Goal: Task Accomplishment & Management: Manage account settings

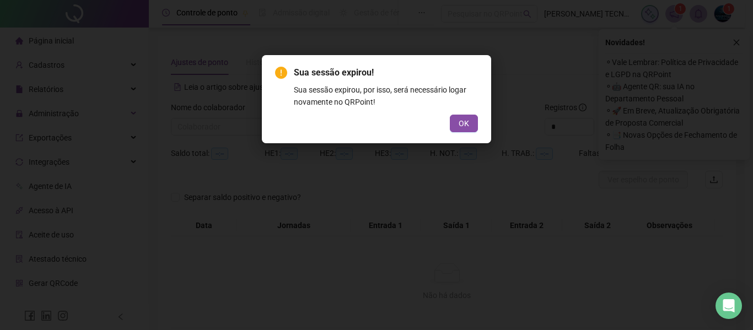
click at [454, 124] on button "OK" at bounding box center [464, 124] width 28 height 18
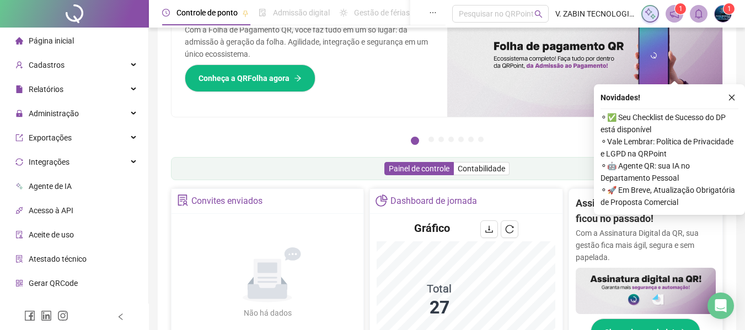
scroll to position [220, 0]
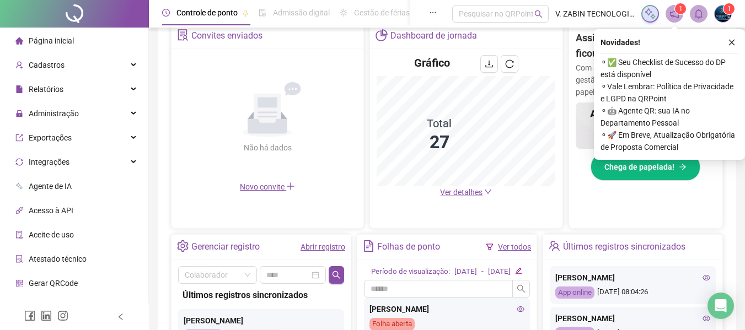
click at [461, 190] on span "Ver detalhes" at bounding box center [461, 192] width 42 height 9
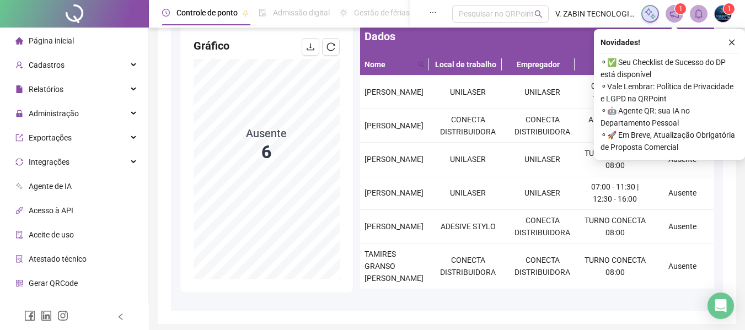
scroll to position [55, 0]
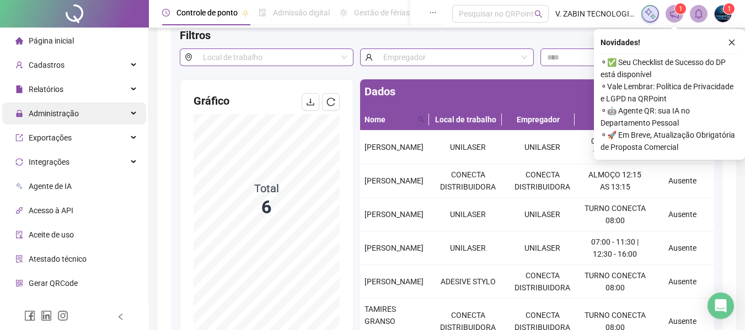
click at [120, 114] on div "Administração" at bounding box center [74, 114] width 144 height 22
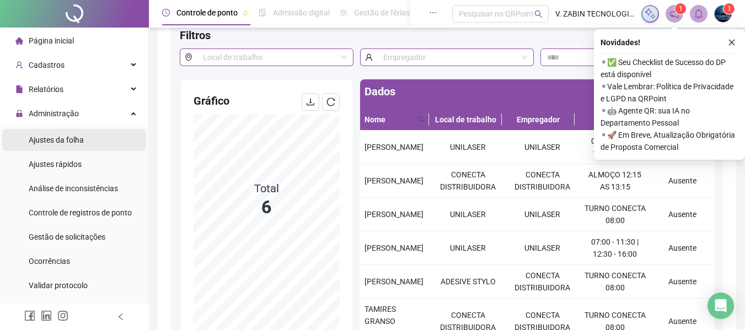
click at [71, 138] on span "Ajustes da folha" at bounding box center [56, 140] width 55 height 9
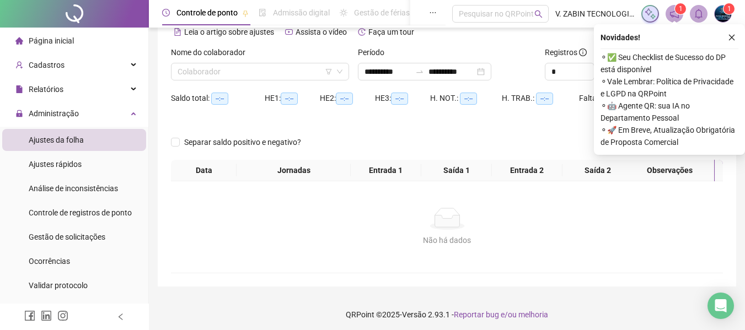
scroll to position [50, 0]
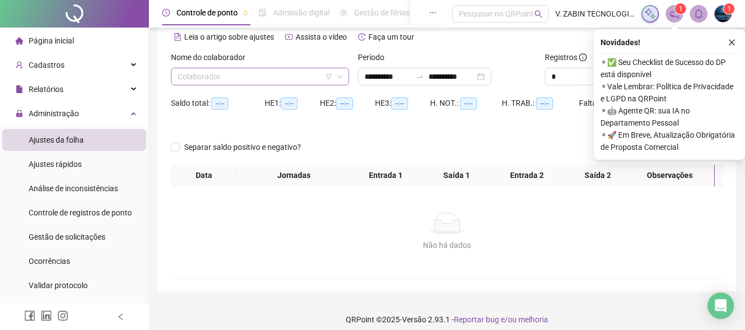
click at [228, 81] on input "search" at bounding box center [254, 76] width 155 height 17
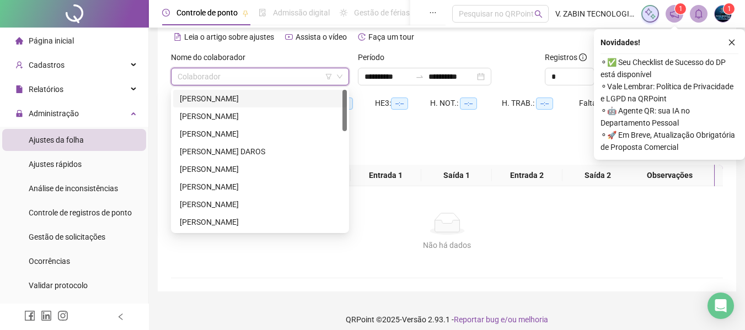
click at [236, 100] on div "[PERSON_NAME]" at bounding box center [260, 99] width 160 height 12
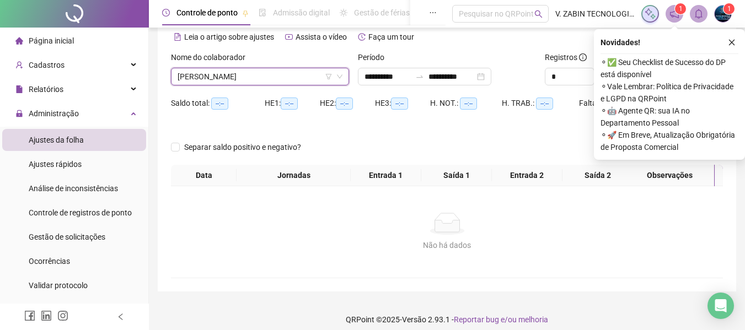
click at [729, 35] on div "Novidades ! ⚬ ✅ Seu Checklist de Sucesso do DP está disponível ⚬ Vale Lembrar: …" at bounding box center [669, 94] width 151 height 131
click at [729, 44] on icon "close" at bounding box center [731, 43] width 8 height 8
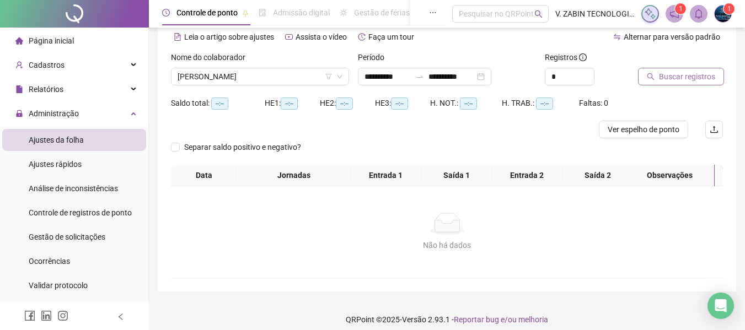
click at [650, 82] on button "Buscar registros" at bounding box center [681, 77] width 86 height 18
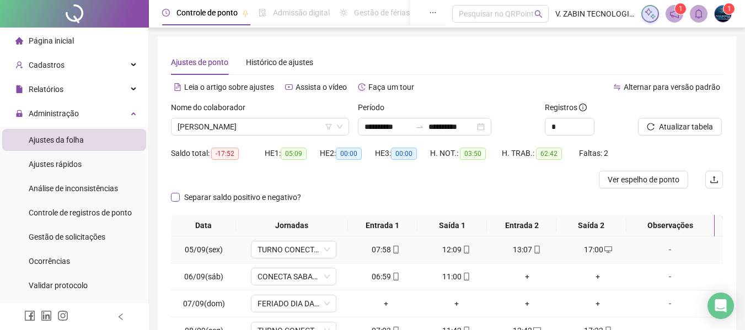
scroll to position [165, 0]
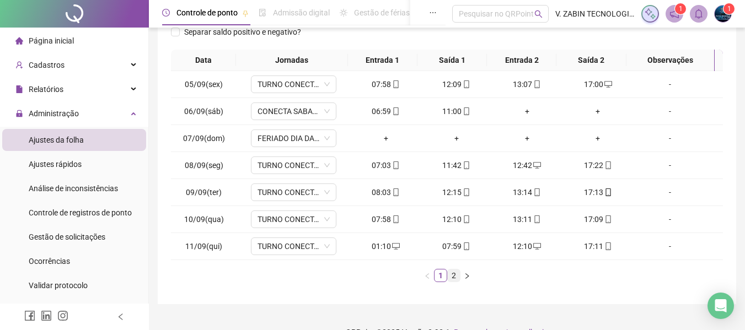
click at [455, 276] on link "2" at bounding box center [453, 275] width 12 height 12
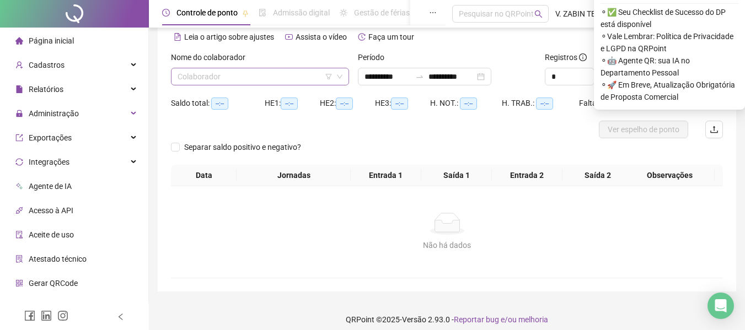
scroll to position [50, 0]
click at [262, 79] on input "search" at bounding box center [254, 76] width 155 height 17
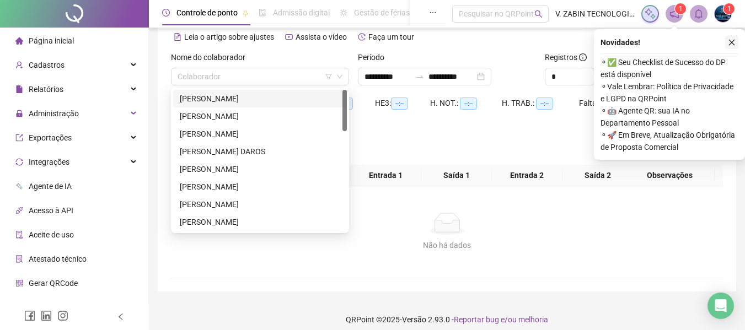
click at [729, 46] on button "button" at bounding box center [731, 42] width 13 height 13
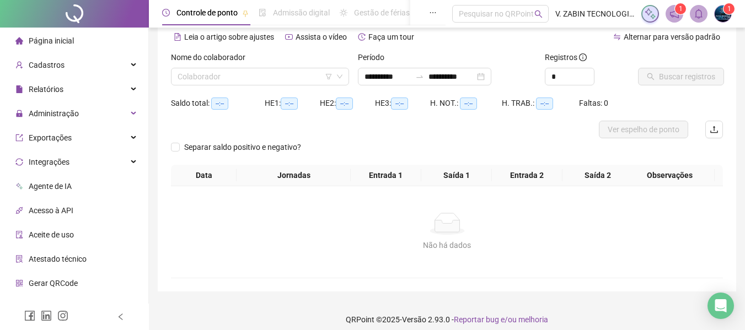
click at [256, 85] on div "Nome do colaborador Colaborador" at bounding box center [259, 72] width 187 height 43
click at [255, 81] on input "search" at bounding box center [254, 76] width 155 height 17
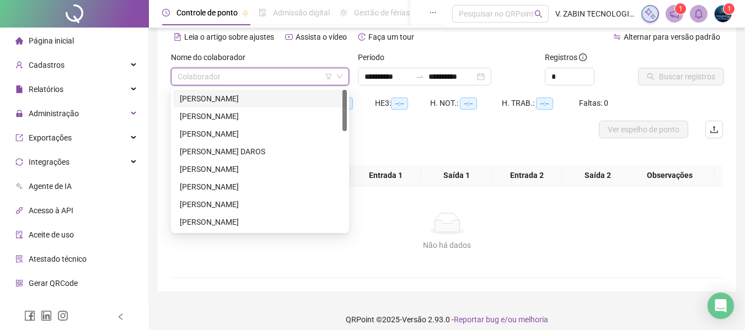
click at [234, 95] on div "[PERSON_NAME]" at bounding box center [260, 99] width 160 height 12
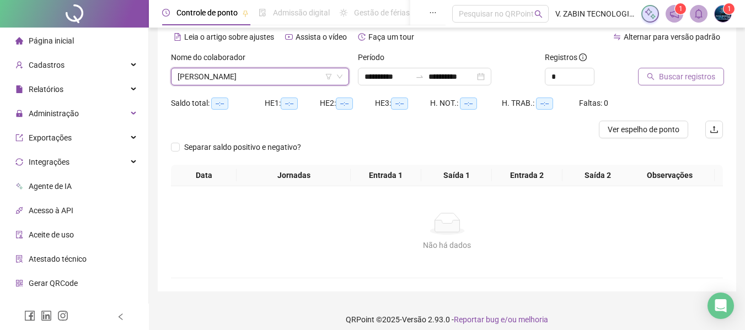
click at [657, 78] on button "Buscar registros" at bounding box center [681, 77] width 86 height 18
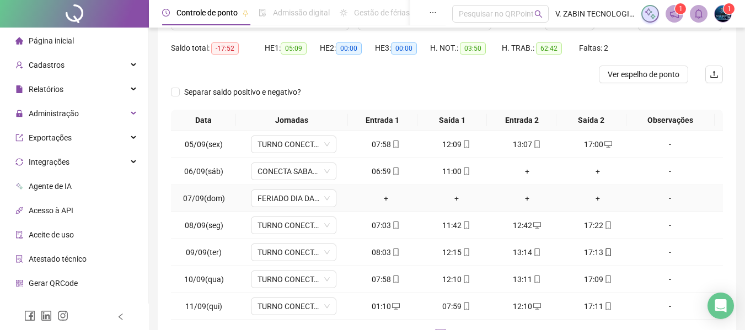
scroll to position [187, 0]
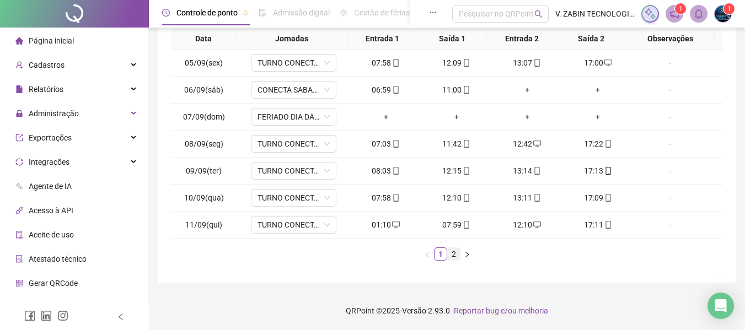
click at [450, 252] on link "2" at bounding box center [453, 254] width 12 height 12
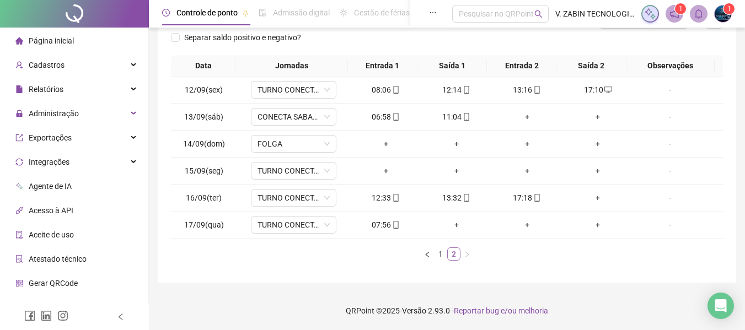
scroll to position [160, 0]
click at [438, 258] on link "1" at bounding box center [440, 254] width 12 height 12
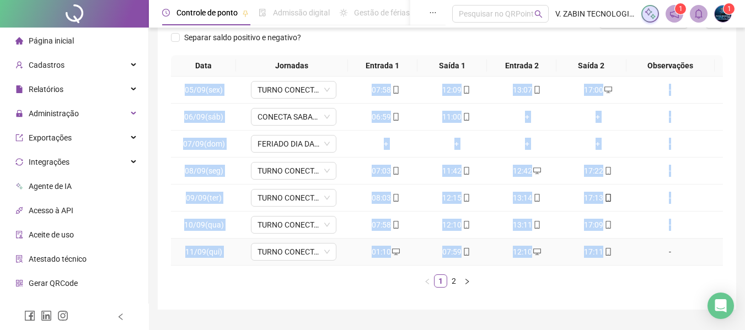
drag, startPoint x: 172, startPoint y: 88, endPoint x: 608, endPoint y: 257, distance: 467.3
click at [608, 257] on tbody "05/09(sex) TURNO CONECTA 08:00 07:58 12:09 13:07 17:00 - 06/09(sáb) CONECTA SAB…" at bounding box center [447, 171] width 552 height 189
copy tbody "05/09(sex) TURNO CONECTA 08:00 07:58 12:09 13:07 17:00 - 06/09(sáb) CONECTA SAB…"
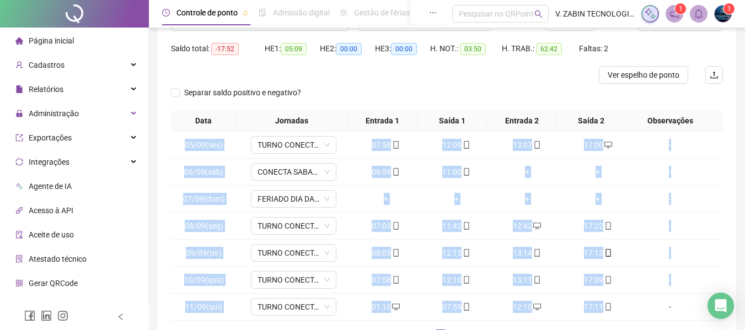
scroll to position [0, 0]
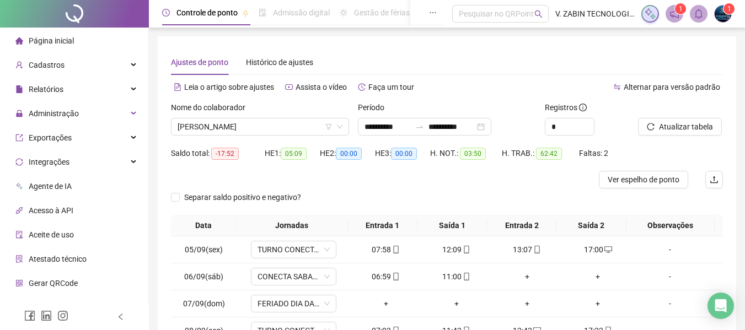
click at [424, 83] on div "Leia o artigo sobre ajustes Assista o vídeo Faça um tour" at bounding box center [309, 87] width 276 height 18
click at [285, 131] on span "[PERSON_NAME]" at bounding box center [259, 126] width 165 height 17
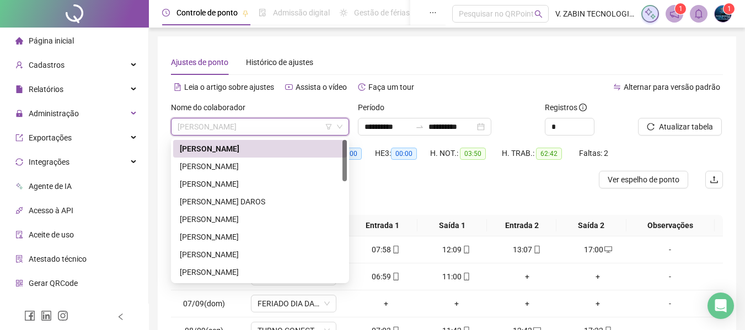
click at [294, 143] on div "[PERSON_NAME]" at bounding box center [260, 149] width 160 height 12
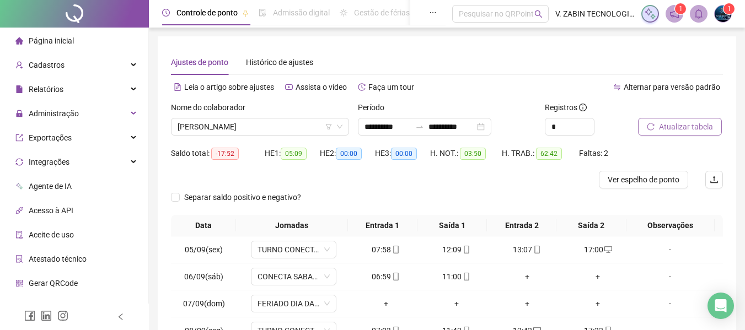
click at [664, 123] on span "Atualizar tabela" at bounding box center [686, 127] width 54 height 12
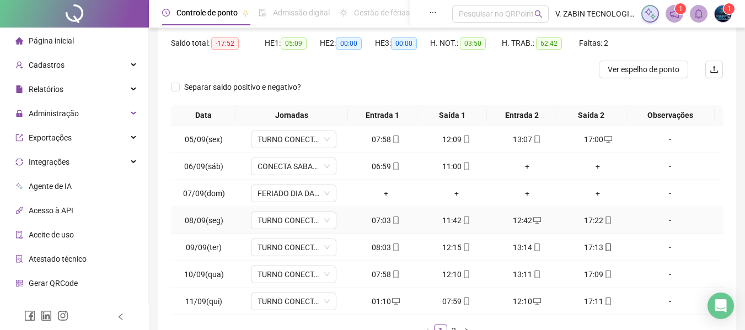
scroll to position [187, 0]
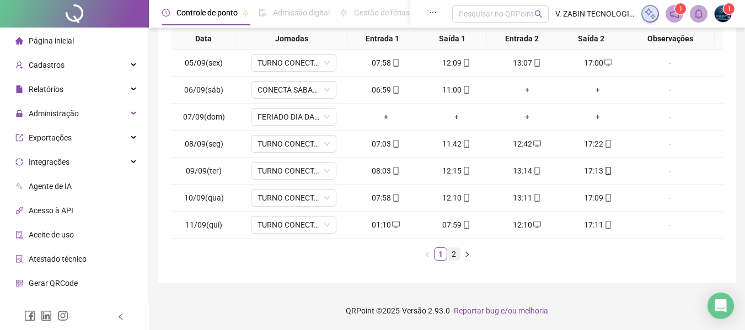
click at [452, 250] on link "2" at bounding box center [453, 254] width 12 height 12
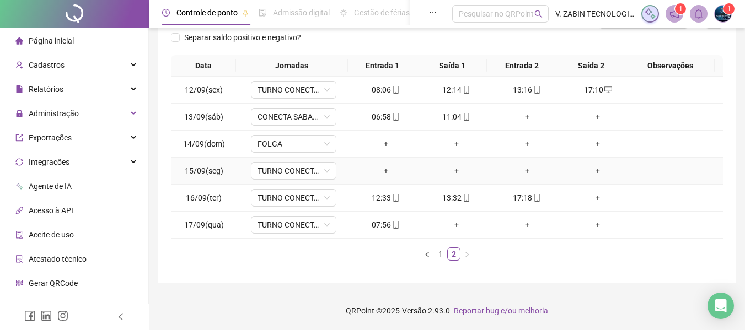
scroll to position [50, 0]
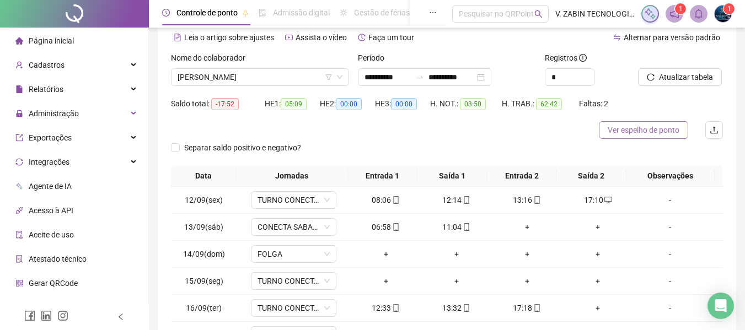
click at [638, 128] on span "Ver espelho de ponto" at bounding box center [643, 130] width 72 height 12
drag, startPoint x: 233, startPoint y: 103, endPoint x: 215, endPoint y: 101, distance: 17.7
click at [215, 101] on span "-17:52" at bounding box center [225, 104] width 28 height 12
copy span "-17:52"
click at [263, 76] on span "[PERSON_NAME]" at bounding box center [259, 77] width 165 height 17
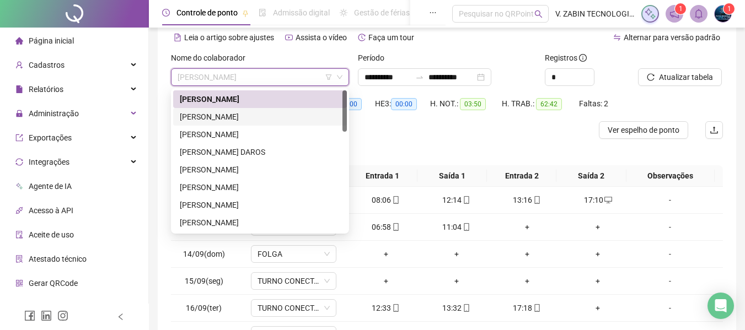
click at [258, 115] on div "[PERSON_NAME]" at bounding box center [260, 117] width 160 height 12
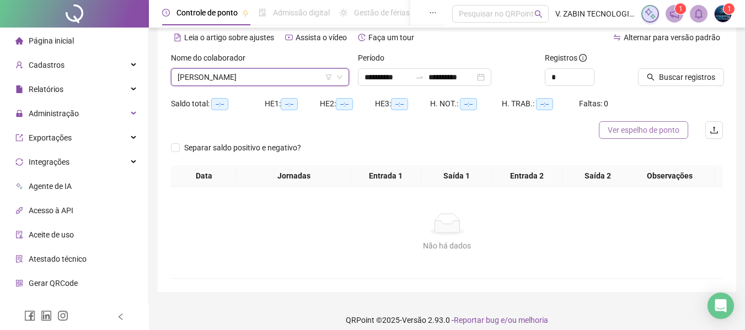
click at [645, 128] on span "Ver espelho de ponto" at bounding box center [643, 130] width 72 height 12
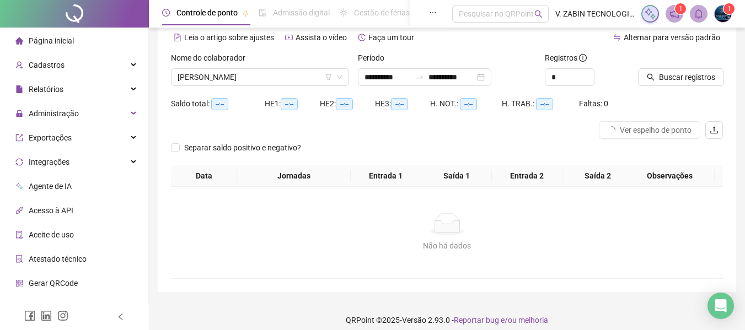
scroll to position [59, 0]
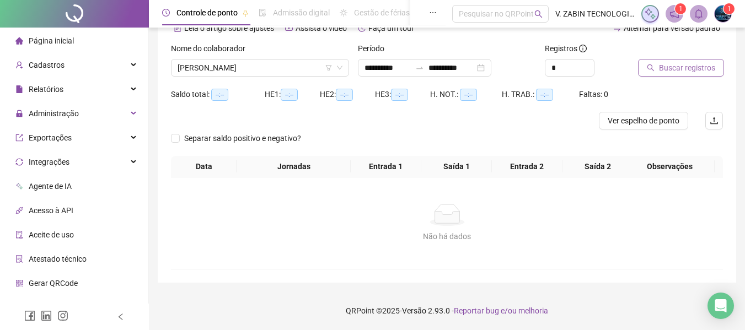
click at [681, 69] on span "Buscar registros" at bounding box center [687, 68] width 56 height 12
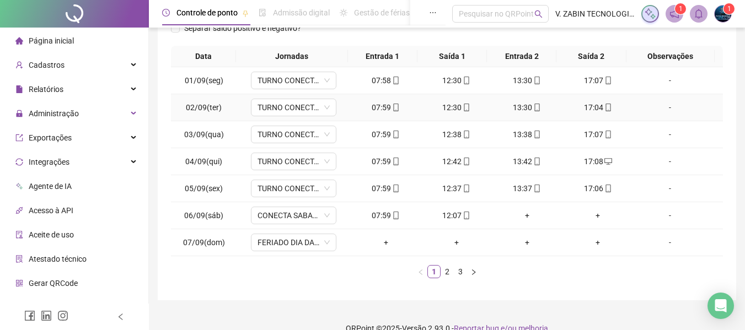
scroll to position [187, 0]
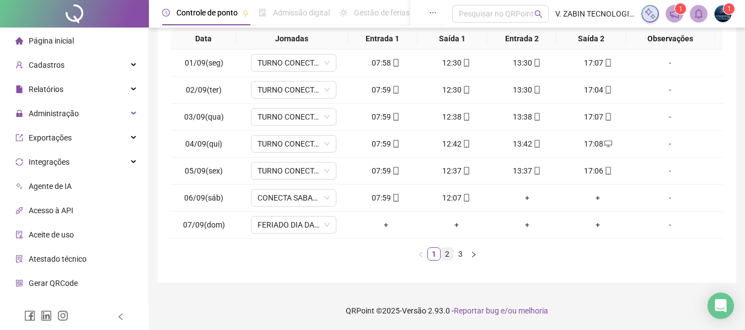
click at [449, 252] on link "2" at bounding box center [447, 254] width 12 height 12
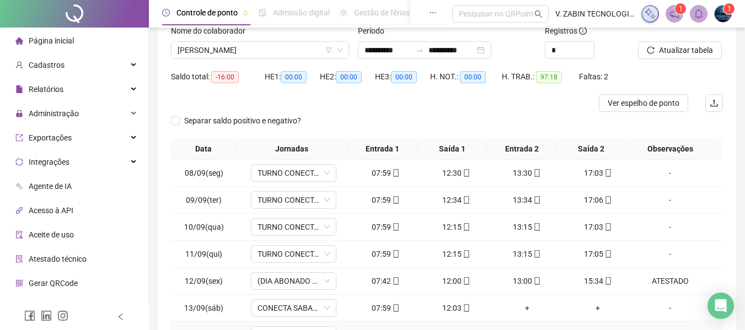
scroll to position [21, 0]
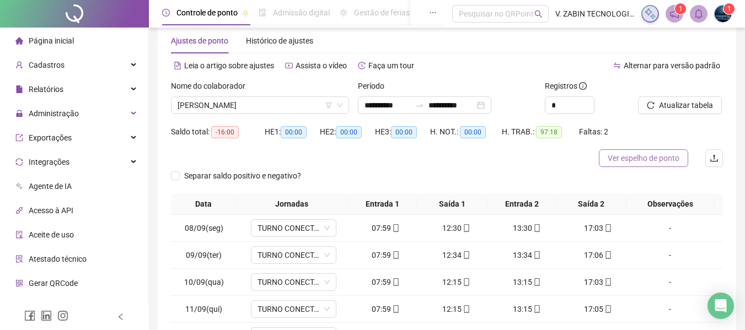
click at [629, 162] on span "Ver espelho de ponto" at bounding box center [643, 158] width 72 height 12
drag, startPoint x: 220, startPoint y: 132, endPoint x: 159, endPoint y: 132, distance: 61.2
click at [159, 132] on div "**********" at bounding box center [447, 231] width 578 height 433
copy div "Saldo total: -16:00"
click at [307, 106] on span "[PERSON_NAME]" at bounding box center [259, 105] width 165 height 17
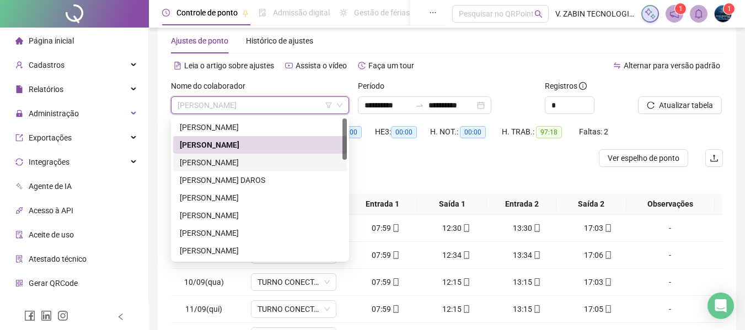
click at [263, 161] on div "[PERSON_NAME]" at bounding box center [260, 163] width 160 height 12
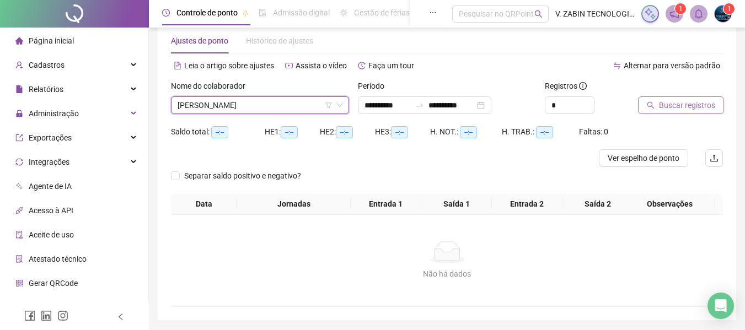
click at [649, 105] on icon "search" at bounding box center [650, 105] width 8 height 8
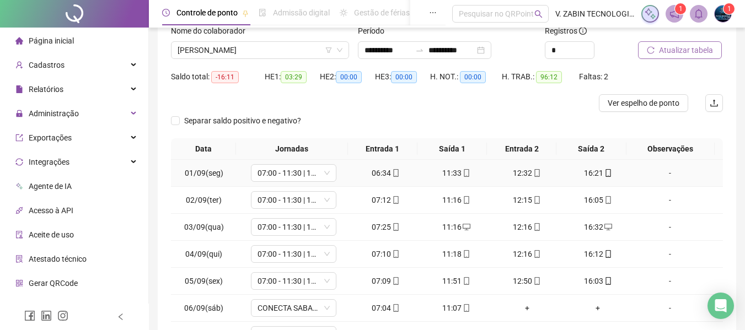
scroll to position [187, 0]
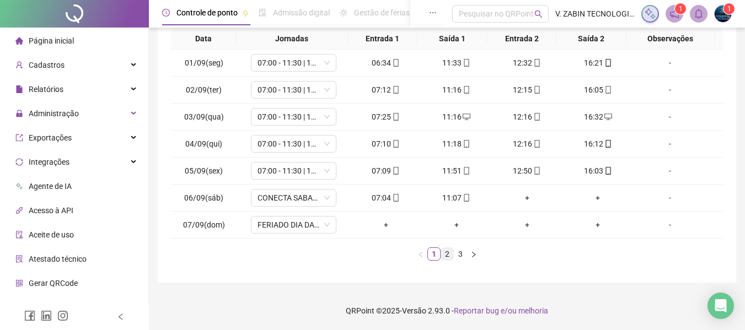
click at [444, 256] on link "2" at bounding box center [447, 254] width 12 height 12
drag, startPoint x: 364, startPoint y: 166, endPoint x: 387, endPoint y: 169, distance: 23.3
click at [387, 169] on div "07:15" at bounding box center [386, 171] width 62 height 12
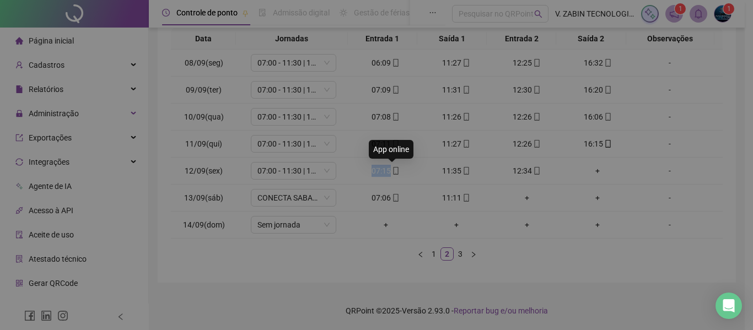
type input "**********"
copy div "07:15"
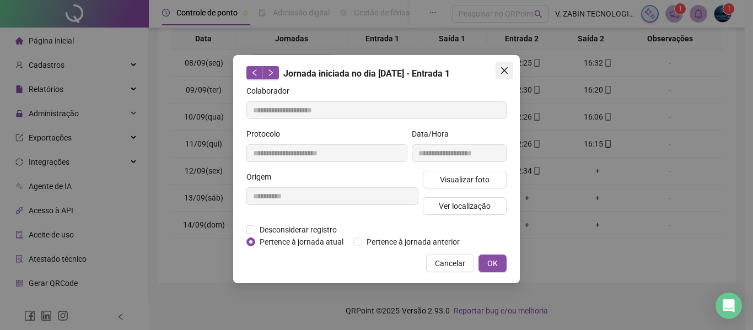
click at [509, 64] on button "Close" at bounding box center [504, 71] width 18 height 18
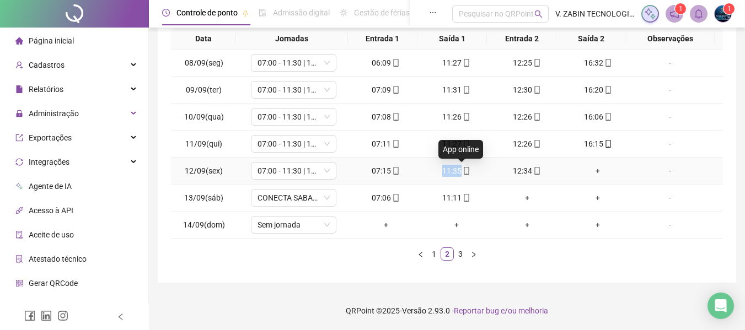
drag, startPoint x: 434, startPoint y: 171, endPoint x: 461, endPoint y: 171, distance: 26.5
click at [461, 171] on div "11:35" at bounding box center [456, 171] width 62 height 12
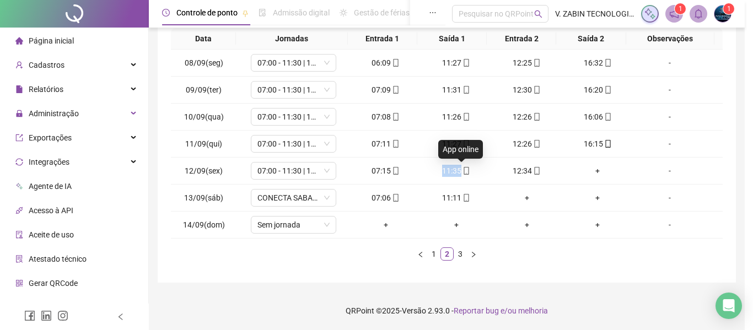
type input "**********"
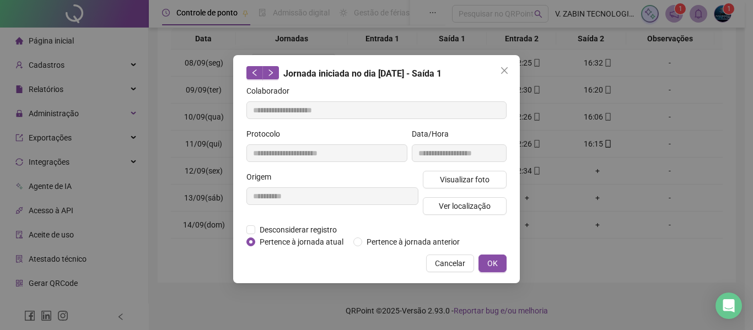
copy div "11:35"
drag, startPoint x: 502, startPoint y: 73, endPoint x: 475, endPoint y: 212, distance: 140.9
click at [503, 73] on icon "close" at bounding box center [504, 70] width 9 height 9
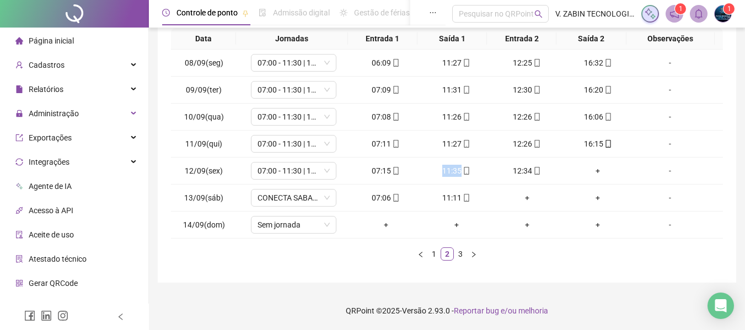
copy div "11:35"
click at [460, 256] on link "3" at bounding box center [460, 254] width 12 height 12
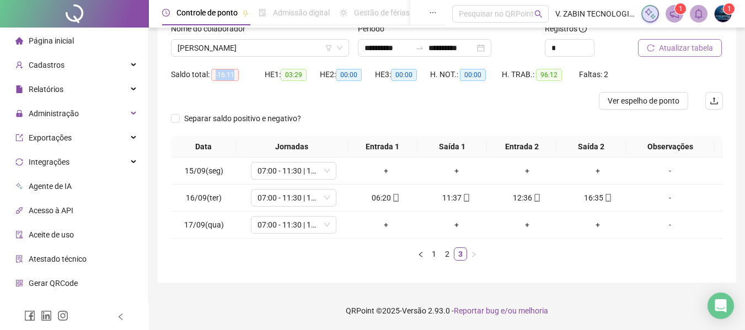
drag, startPoint x: 234, startPoint y: 76, endPoint x: 214, endPoint y: 77, distance: 19.9
click at [214, 77] on span "-16:11" at bounding box center [225, 75] width 28 height 12
copy span "-16:11"
click at [243, 48] on span "[PERSON_NAME]" at bounding box center [259, 48] width 165 height 17
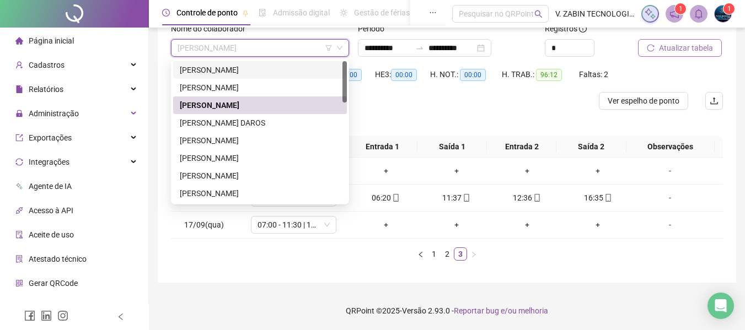
click at [242, 73] on div "[PERSON_NAME]" at bounding box center [260, 70] width 160 height 12
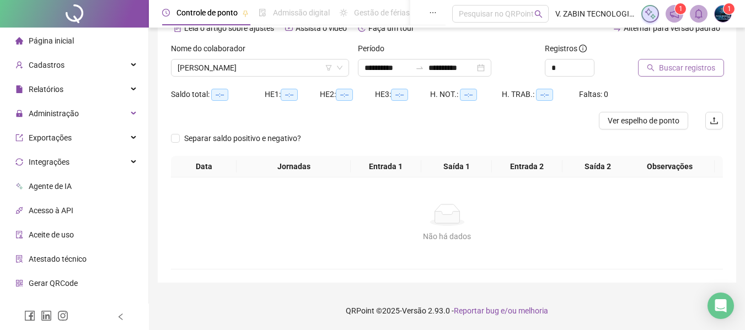
click at [657, 68] on button "Buscar registros" at bounding box center [681, 68] width 86 height 18
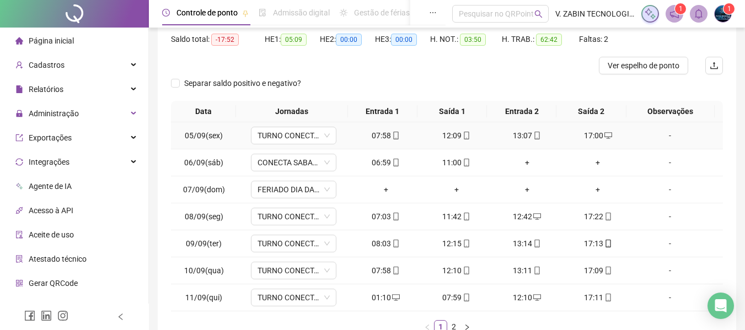
scroll to position [187, 0]
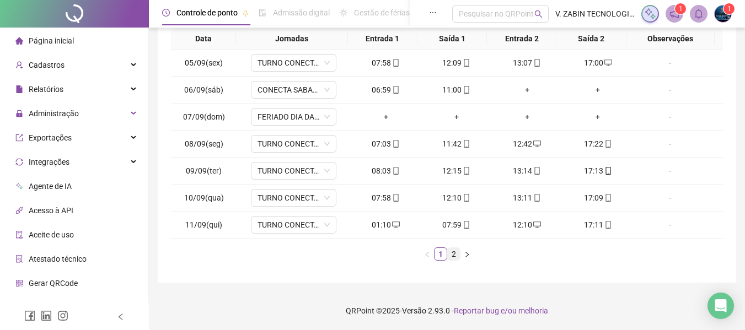
click at [453, 251] on link "2" at bounding box center [453, 254] width 12 height 12
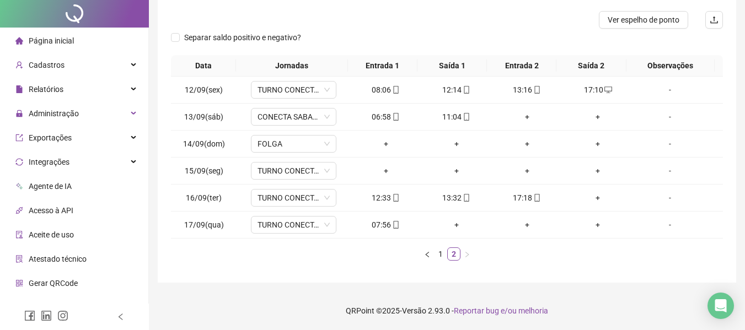
scroll to position [0, 0]
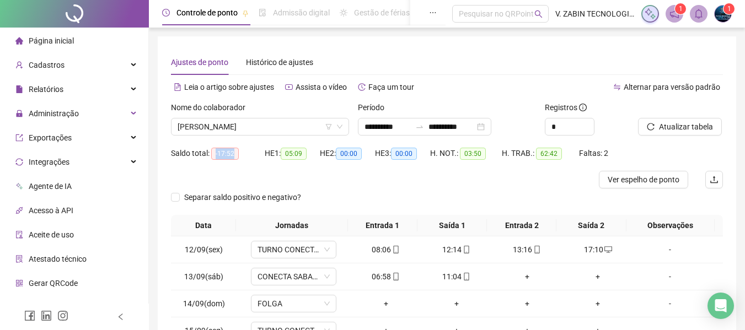
drag, startPoint x: 235, startPoint y: 155, endPoint x: 214, endPoint y: 153, distance: 21.0
click at [214, 153] on span "-17:52" at bounding box center [225, 154] width 28 height 12
copy span "-17:52"
click at [650, 180] on span "Ver espelho de ponto" at bounding box center [643, 180] width 72 height 12
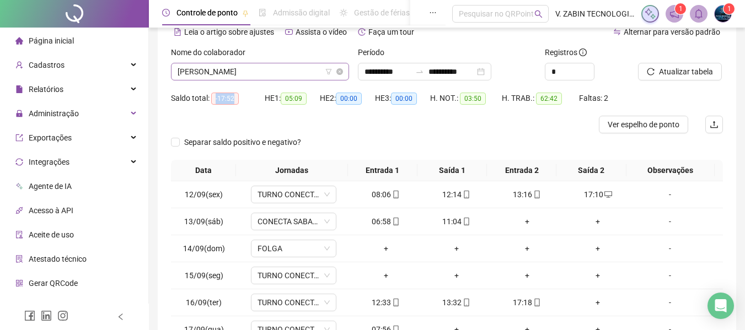
click at [292, 74] on span "[PERSON_NAME]" at bounding box center [259, 71] width 165 height 17
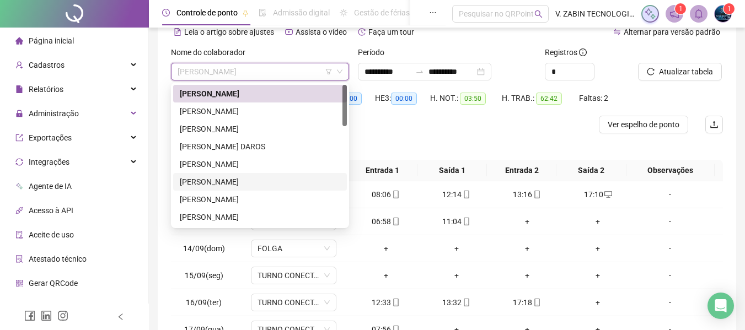
click at [252, 185] on div "[PERSON_NAME]" at bounding box center [260, 182] width 160 height 12
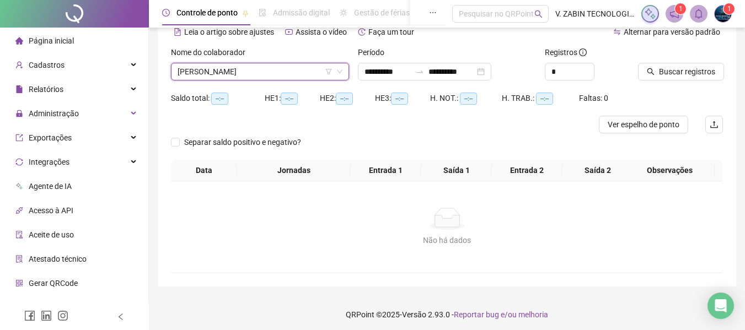
click at [654, 74] on icon "search" at bounding box center [650, 72] width 8 height 8
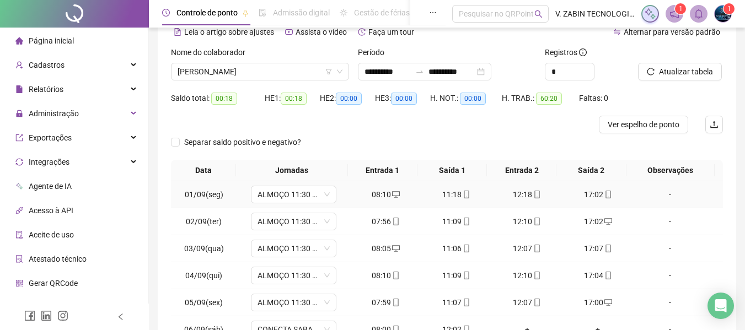
scroll to position [165, 0]
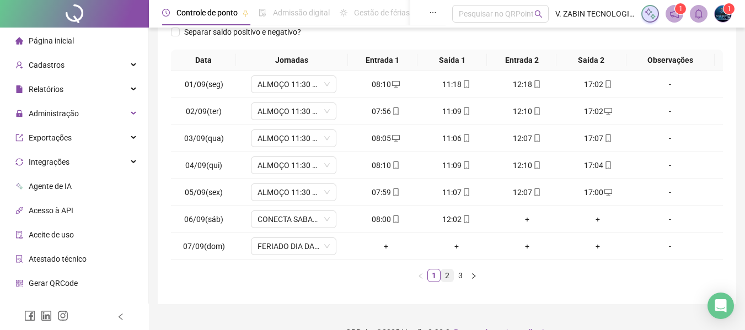
click at [449, 274] on link "2" at bounding box center [447, 275] width 12 height 12
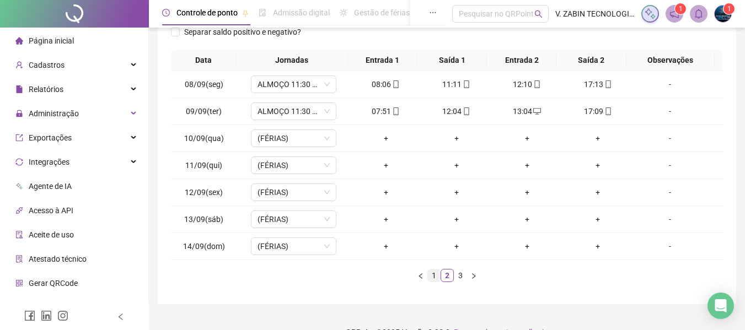
click at [436, 273] on link "1" at bounding box center [434, 275] width 12 height 12
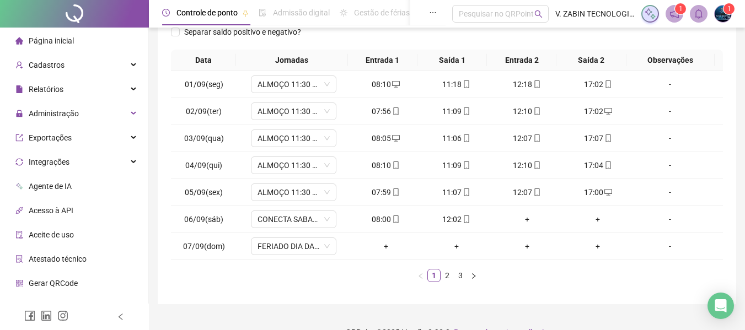
scroll to position [55, 0]
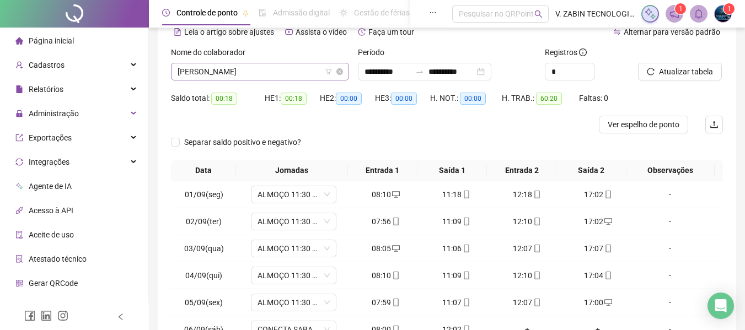
click at [281, 68] on span "[PERSON_NAME]" at bounding box center [259, 71] width 165 height 17
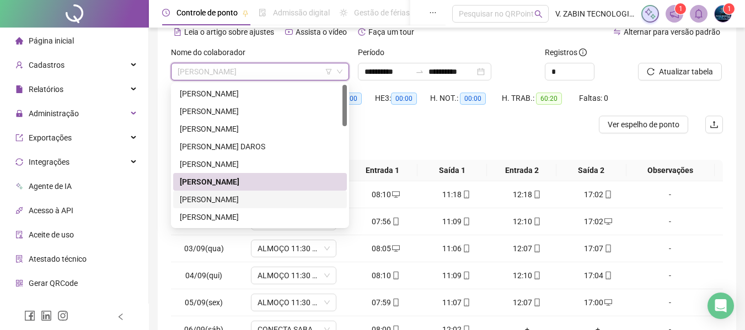
click at [242, 197] on div "[PERSON_NAME]" at bounding box center [260, 199] width 160 height 12
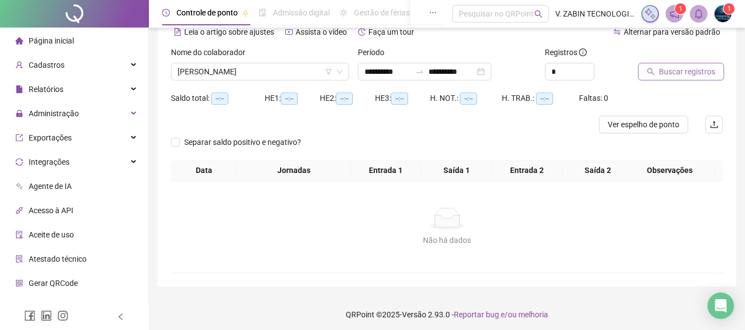
click at [652, 78] on button "Buscar registros" at bounding box center [681, 72] width 86 height 18
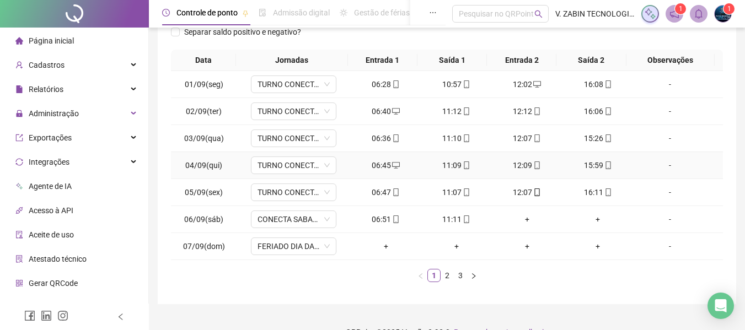
scroll to position [0, 0]
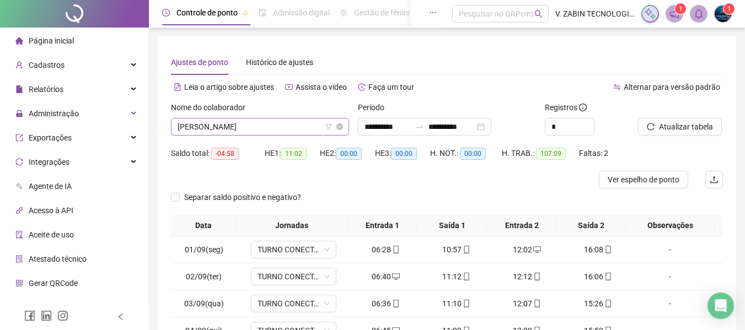
click at [287, 127] on span "[PERSON_NAME]" at bounding box center [259, 126] width 165 height 17
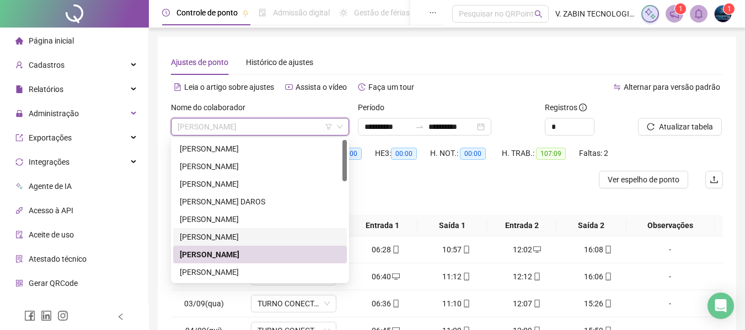
click at [256, 231] on div "[PERSON_NAME]" at bounding box center [260, 237] width 160 height 12
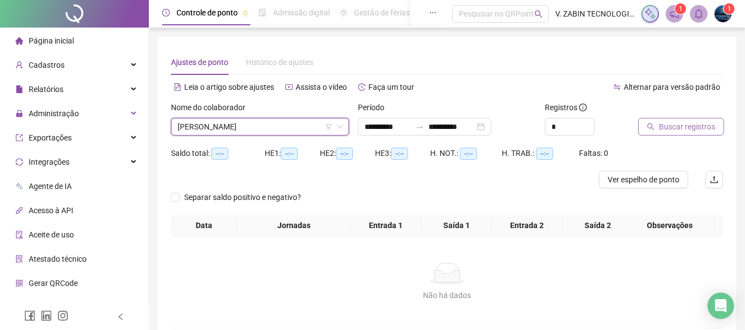
click at [701, 124] on span "Buscar registros" at bounding box center [687, 127] width 56 height 12
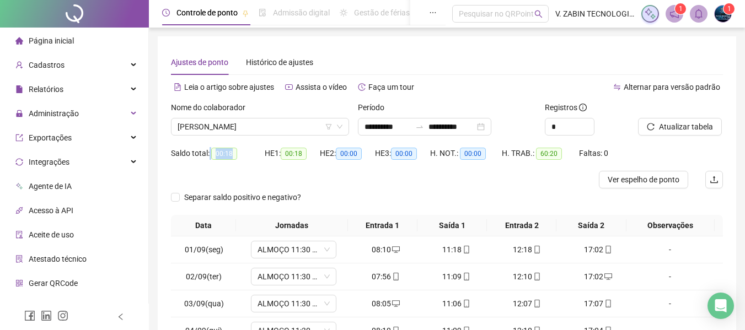
drag, startPoint x: 230, startPoint y: 152, endPoint x: 209, endPoint y: 153, distance: 21.5
click at [209, 153] on div "Saldo total: 00:18" at bounding box center [218, 153] width 94 height 13
copy div "00:18"
click at [292, 129] on span "[PERSON_NAME]" at bounding box center [259, 126] width 165 height 17
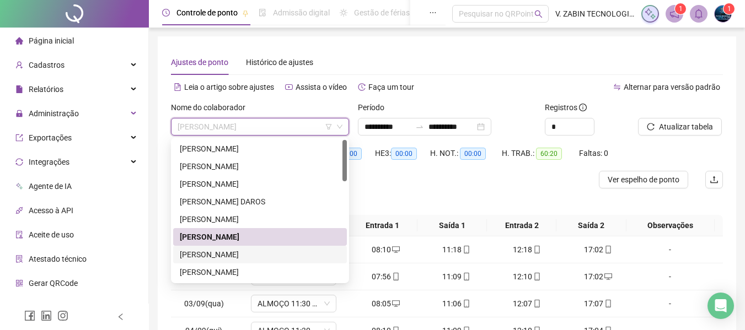
click at [242, 250] on div "[PERSON_NAME]" at bounding box center [260, 255] width 160 height 12
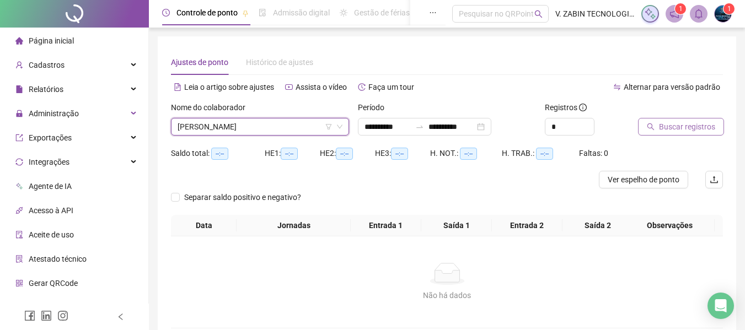
click at [695, 121] on span "Buscar registros" at bounding box center [687, 127] width 56 height 12
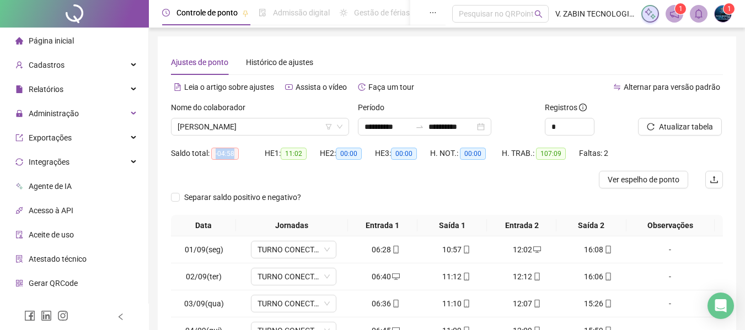
drag, startPoint x: 235, startPoint y: 149, endPoint x: 214, endPoint y: 150, distance: 21.0
click at [214, 150] on span "-04:58" at bounding box center [225, 154] width 28 height 12
copy span "-04:58"
click at [320, 191] on div "Separar saldo positivo e negativo?" at bounding box center [447, 201] width 552 height 26
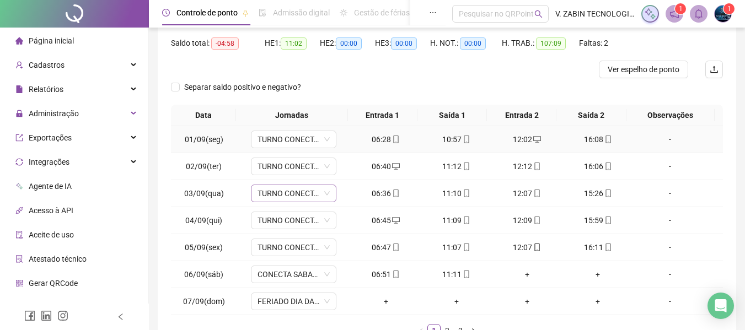
scroll to position [165, 0]
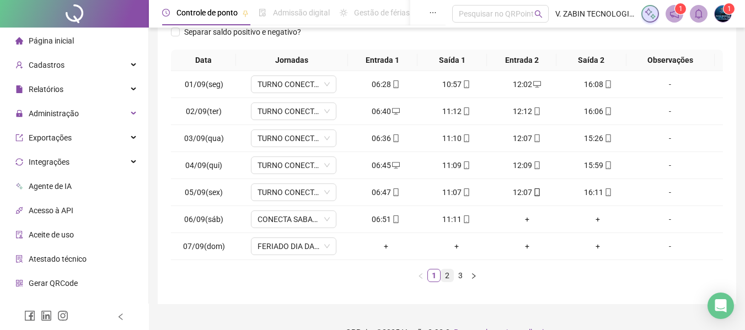
click at [444, 276] on link "2" at bounding box center [447, 275] width 12 height 12
click at [458, 277] on link "3" at bounding box center [460, 275] width 12 height 12
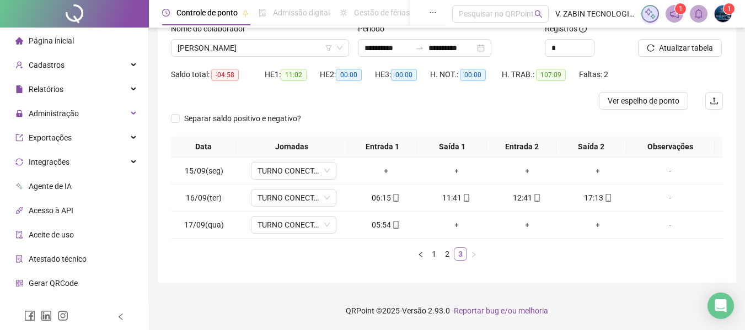
scroll to position [79, 0]
click at [652, 98] on span "Ver espelho de ponto" at bounding box center [643, 101] width 72 height 12
click at [258, 44] on span "[PERSON_NAME]" at bounding box center [259, 48] width 165 height 17
click at [282, 48] on span "[PERSON_NAME]" at bounding box center [259, 48] width 165 height 17
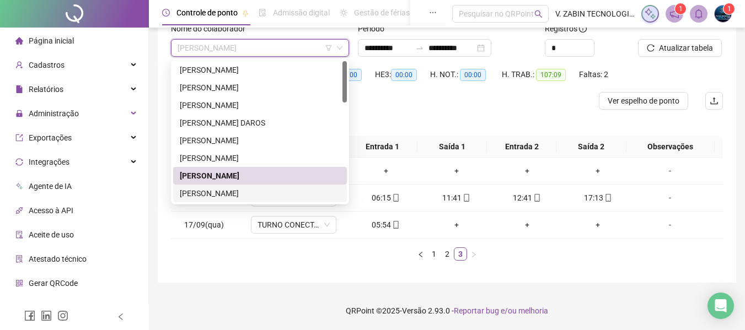
click at [256, 190] on div "[PERSON_NAME]" at bounding box center [260, 193] width 160 height 12
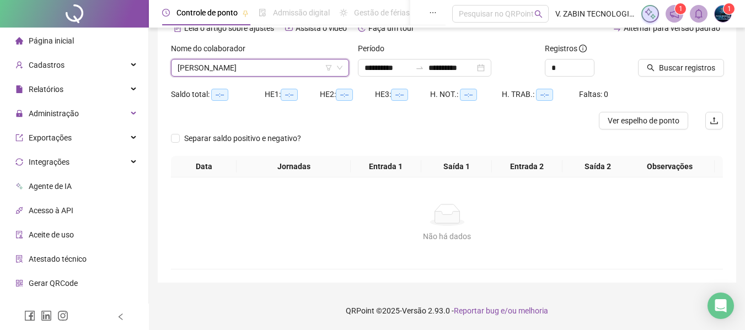
scroll to position [59, 0]
click at [673, 68] on span "Buscar registros" at bounding box center [687, 68] width 56 height 12
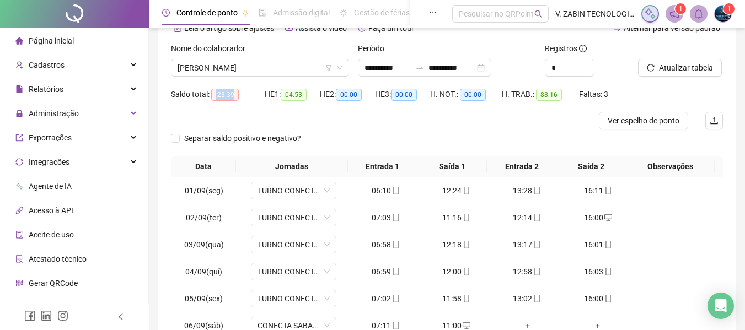
drag, startPoint x: 215, startPoint y: 92, endPoint x: 235, endPoint y: 94, distance: 19.9
click at [235, 94] on span "-23:39" at bounding box center [225, 95] width 28 height 12
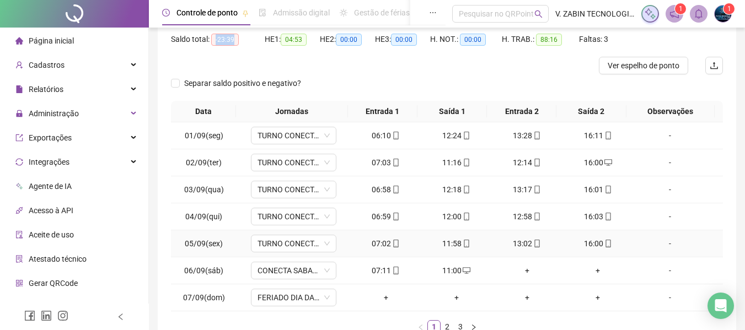
scroll to position [169, 0]
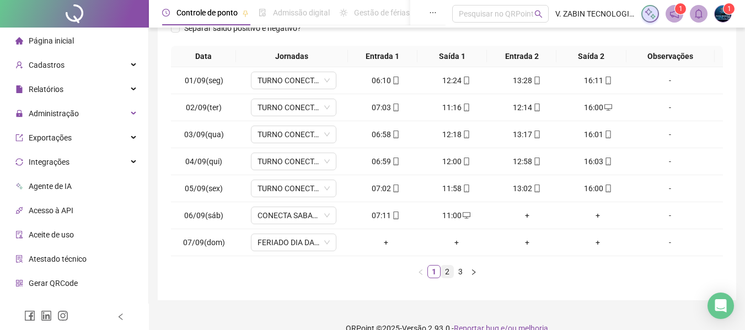
click at [447, 272] on link "2" at bounding box center [447, 272] width 12 height 12
drag, startPoint x: 223, startPoint y: 187, endPoint x: 178, endPoint y: 188, distance: 44.7
click at [178, 188] on td "12/09(sex)" at bounding box center [204, 188] width 66 height 27
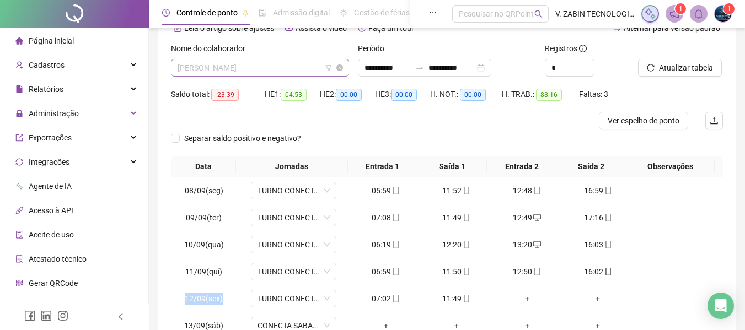
click at [256, 64] on span "[PERSON_NAME]" at bounding box center [259, 68] width 165 height 17
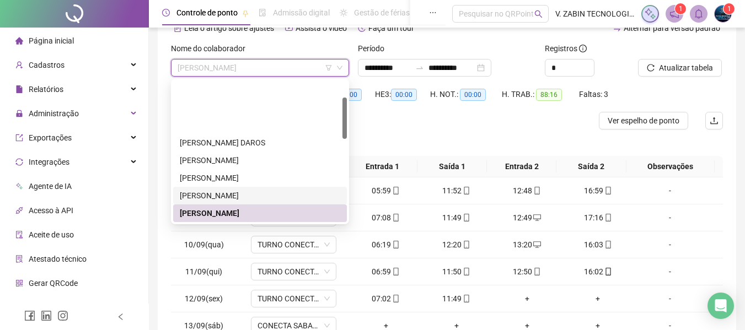
scroll to position [55, 0]
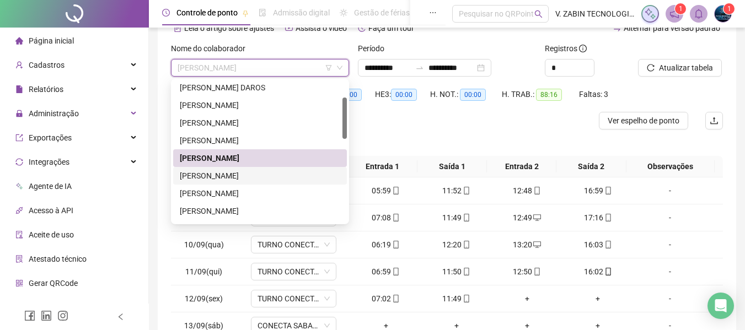
click at [267, 171] on div "[PERSON_NAME]" at bounding box center [260, 176] width 160 height 12
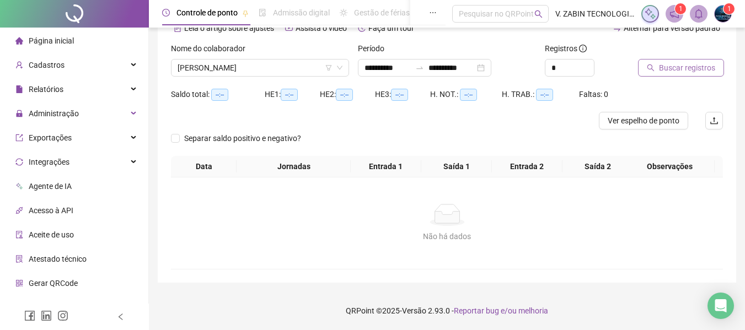
click at [661, 71] on span "Buscar registros" at bounding box center [687, 68] width 56 height 12
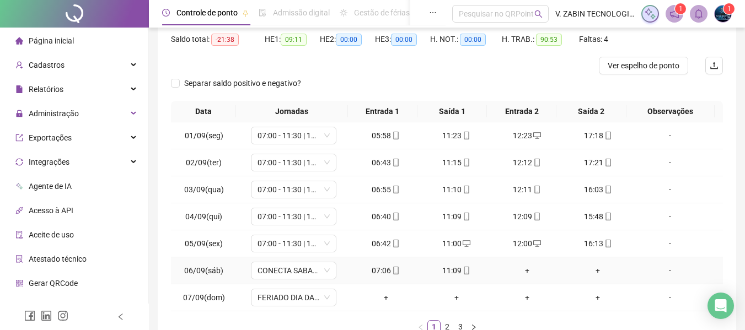
scroll to position [169, 0]
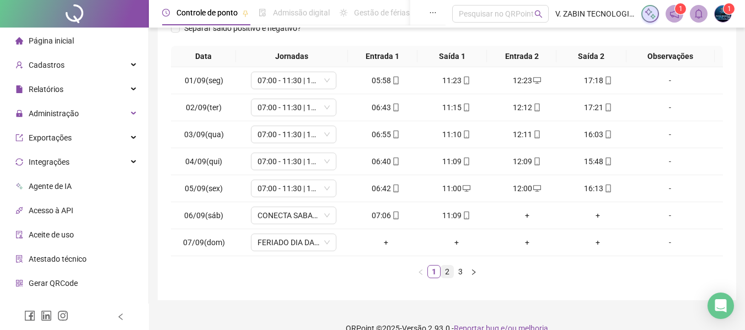
click at [441, 267] on link "2" at bounding box center [447, 272] width 12 height 12
drag, startPoint x: 221, startPoint y: 82, endPoint x: 184, endPoint y: 82, distance: 37.5
click at [184, 82] on td "08/09(seg)" at bounding box center [204, 80] width 66 height 27
drag, startPoint x: 387, startPoint y: 78, endPoint x: 368, endPoint y: 79, distance: 19.9
click at [368, 79] on div "06:06" at bounding box center [386, 80] width 62 height 12
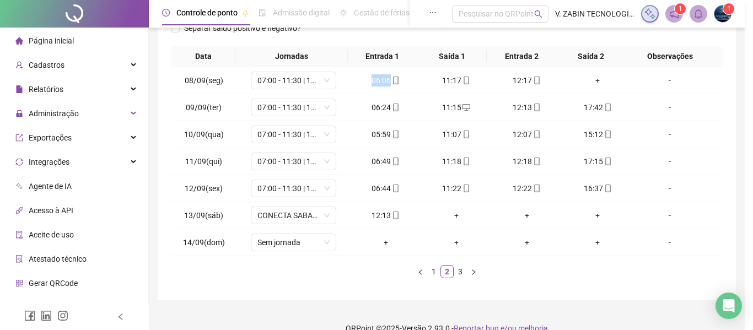
type input "**********"
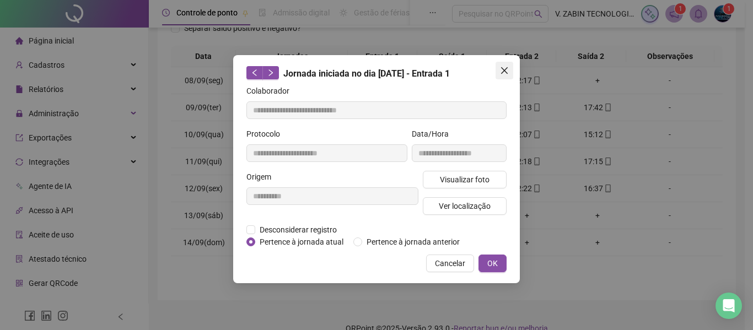
click at [508, 68] on icon "close" at bounding box center [504, 70] width 9 height 9
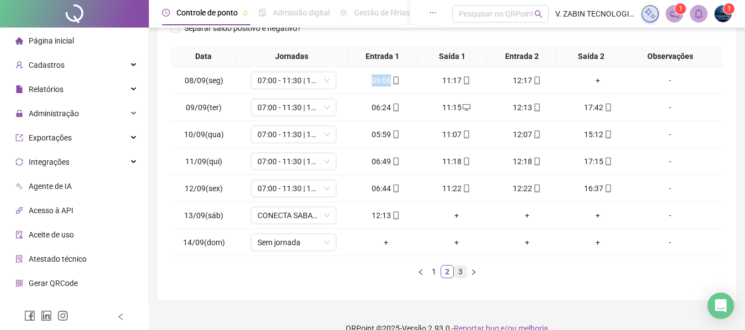
click at [461, 272] on link "3" at bounding box center [460, 272] width 12 height 12
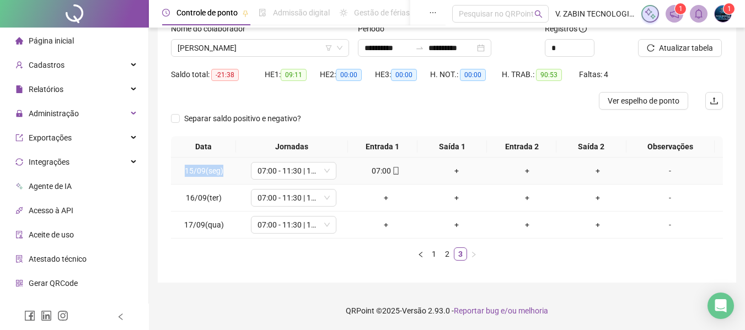
drag, startPoint x: 226, startPoint y: 172, endPoint x: 182, endPoint y: 170, distance: 44.1
click at [182, 170] on td "15/09(seg)" at bounding box center [204, 171] width 66 height 27
click at [618, 104] on span "Ver espelho de ponto" at bounding box center [643, 101] width 72 height 12
drag, startPoint x: 234, startPoint y: 72, endPoint x: 216, endPoint y: 72, distance: 17.6
click at [216, 72] on span "-21:38" at bounding box center [225, 75] width 28 height 12
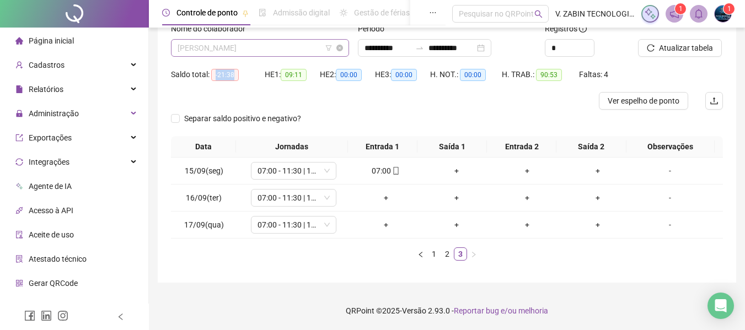
click at [287, 55] on span "[PERSON_NAME]" at bounding box center [259, 48] width 165 height 17
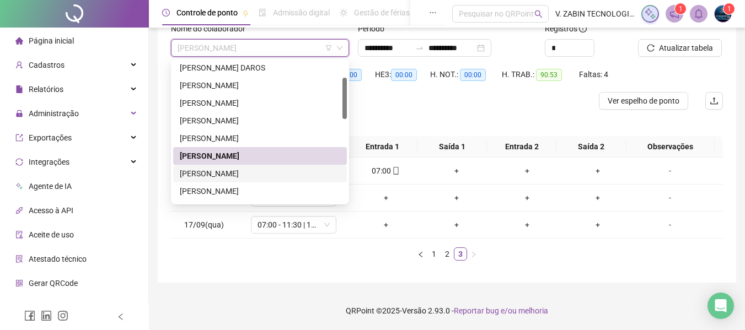
click at [246, 172] on div "[PERSON_NAME]" at bounding box center [260, 174] width 160 height 12
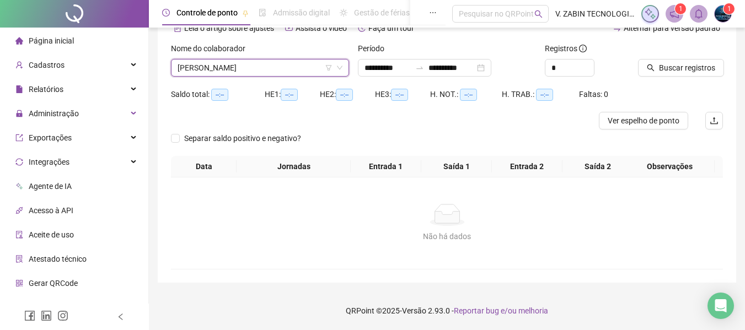
scroll to position [59, 0]
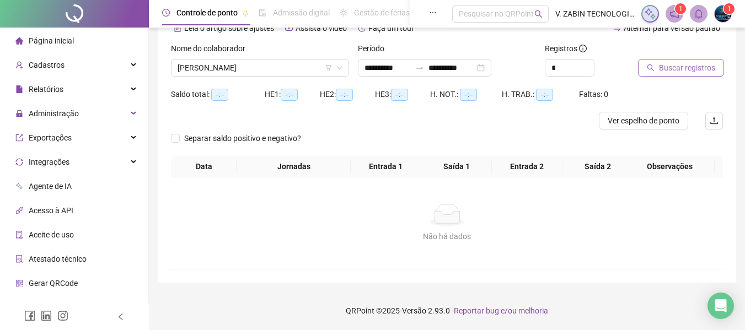
click at [650, 72] on button "Buscar registros" at bounding box center [681, 68] width 86 height 18
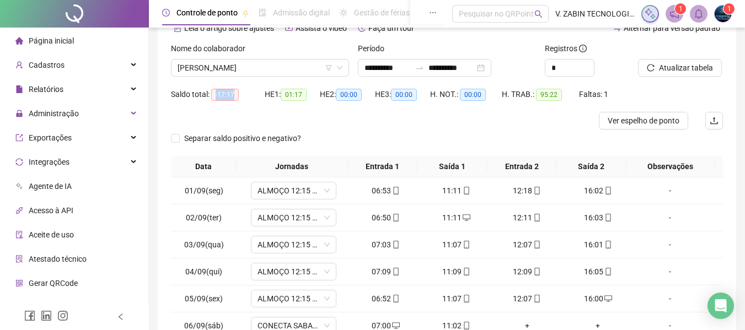
drag, startPoint x: 235, startPoint y: 89, endPoint x: 216, endPoint y: 89, distance: 19.3
click at [216, 89] on span "-17:17" at bounding box center [225, 95] width 28 height 12
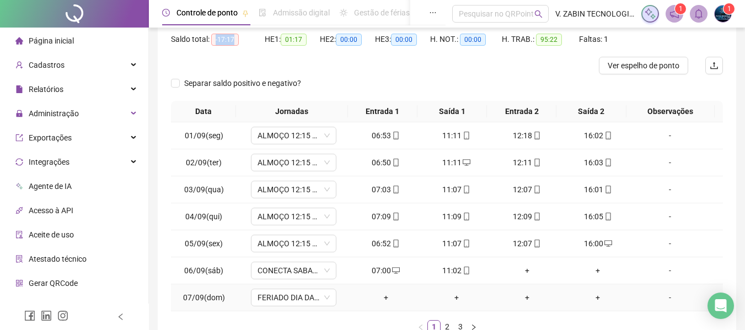
scroll to position [169, 0]
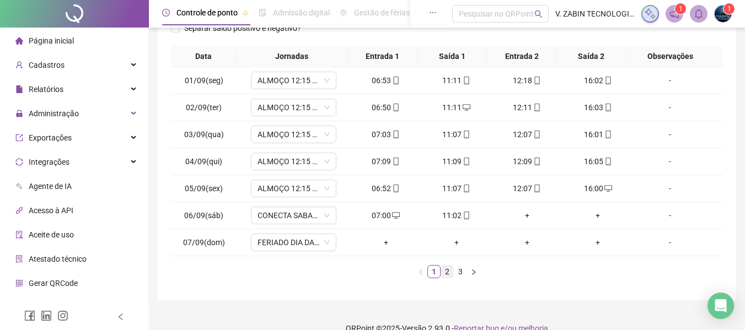
click at [446, 276] on link "2" at bounding box center [447, 272] width 12 height 12
click at [460, 273] on link "3" at bounding box center [460, 272] width 12 height 12
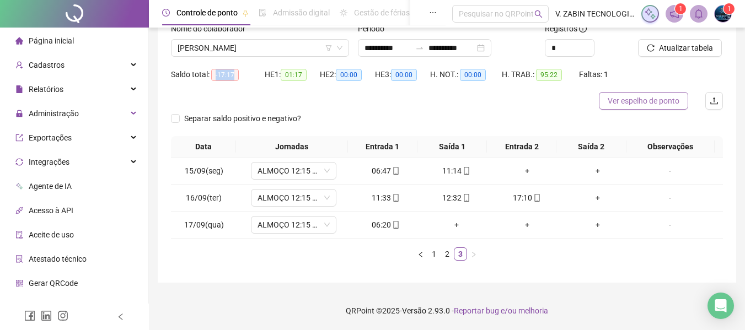
click at [623, 104] on span "Ver espelho de ponto" at bounding box center [643, 101] width 72 height 12
click at [275, 52] on span "[PERSON_NAME]" at bounding box center [259, 48] width 165 height 17
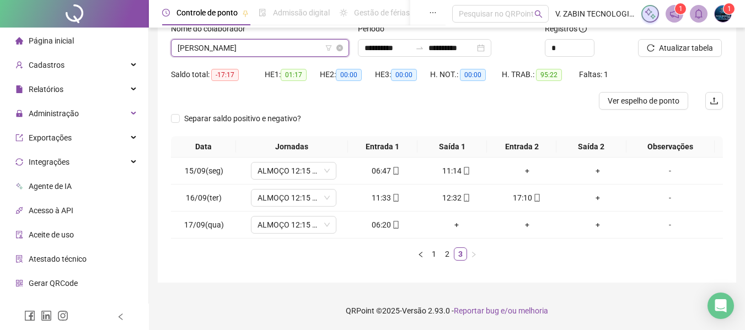
click at [270, 48] on span "[PERSON_NAME]" at bounding box center [259, 48] width 165 height 17
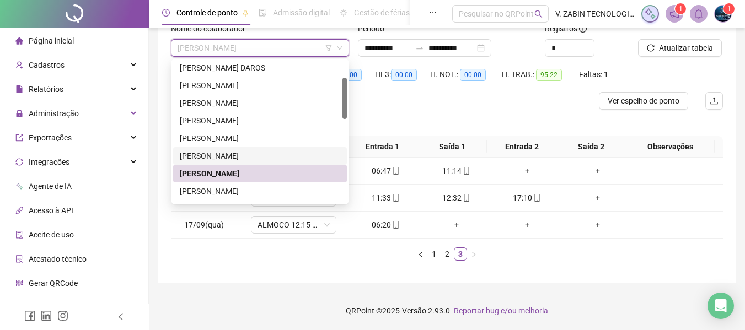
scroll to position [110, 0]
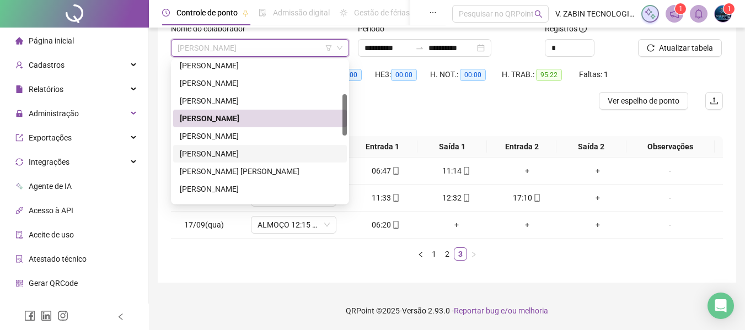
click at [244, 151] on div "[PERSON_NAME]" at bounding box center [260, 154] width 160 height 12
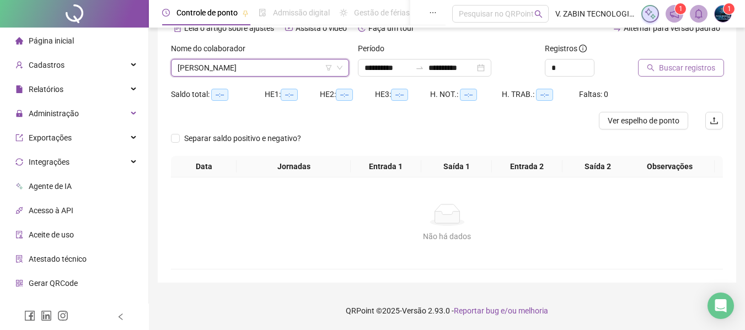
click at [666, 66] on span "Buscar registros" at bounding box center [687, 68] width 56 height 12
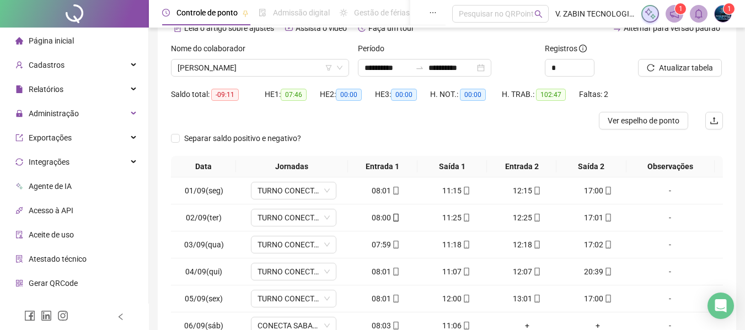
scroll to position [114, 0]
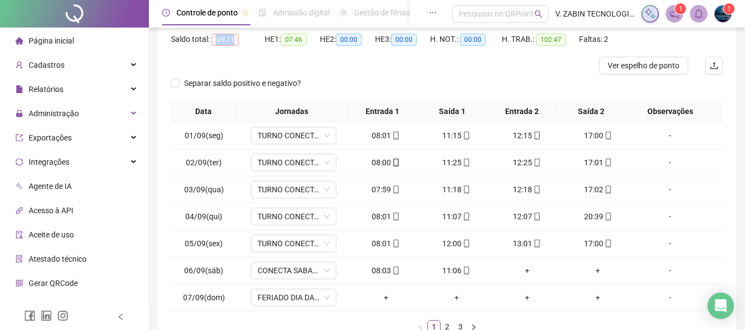
drag, startPoint x: 212, startPoint y: 39, endPoint x: 236, endPoint y: 44, distance: 24.9
click at [236, 44] on span "-09:11" at bounding box center [225, 40] width 28 height 12
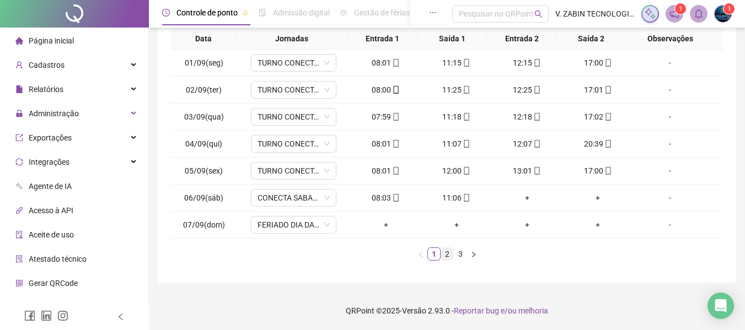
click at [451, 256] on link "2" at bounding box center [447, 254] width 12 height 12
click at [460, 254] on link "3" at bounding box center [460, 254] width 12 height 12
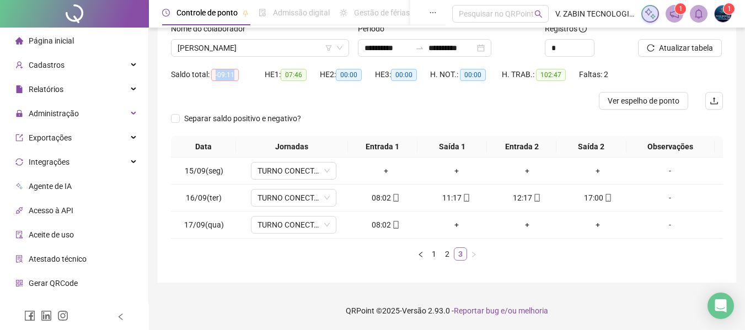
scroll to position [79, 0]
drag, startPoint x: 185, startPoint y: 169, endPoint x: 203, endPoint y: 164, distance: 18.7
click at [203, 164] on td "15/09(seg)" at bounding box center [204, 171] width 66 height 27
click at [265, 46] on span "[PERSON_NAME]" at bounding box center [259, 48] width 165 height 17
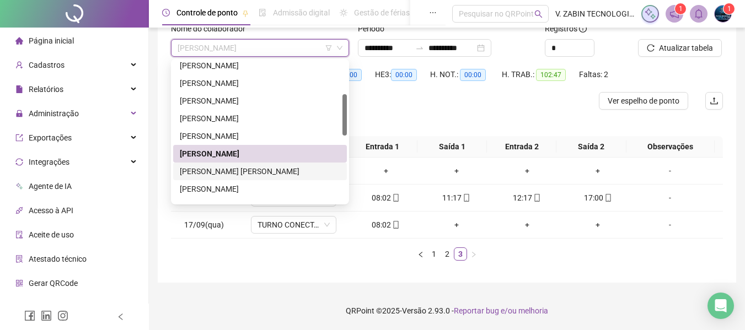
scroll to position [165, 0]
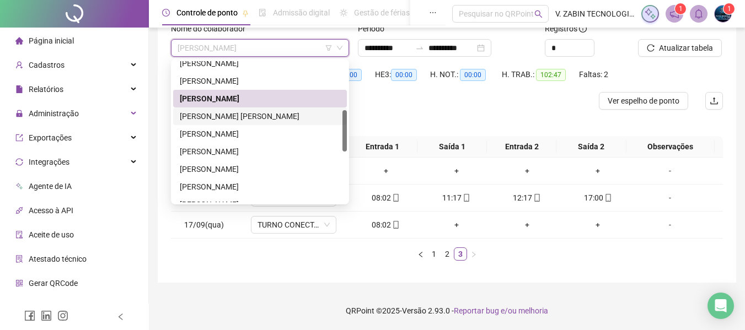
click at [237, 114] on div "[PERSON_NAME] [PERSON_NAME]" at bounding box center [260, 116] width 160 height 12
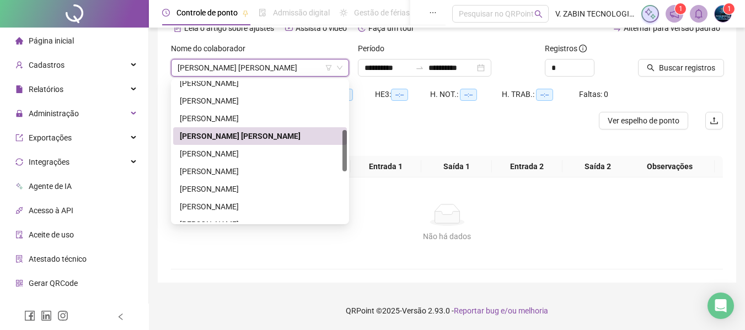
scroll to position [59, 0]
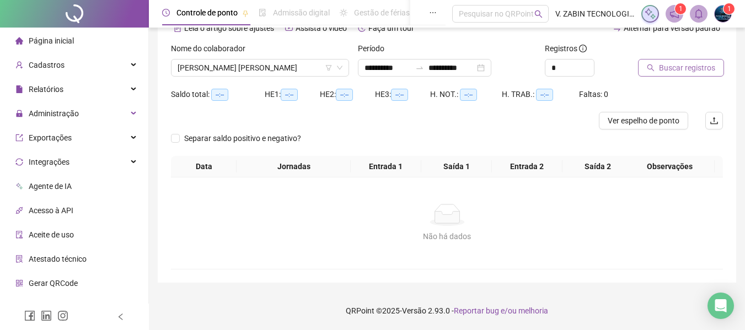
click at [657, 66] on button "Buscar registros" at bounding box center [681, 68] width 86 height 18
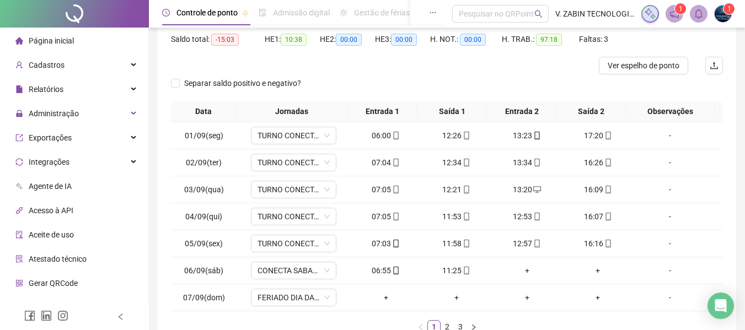
scroll to position [169, 0]
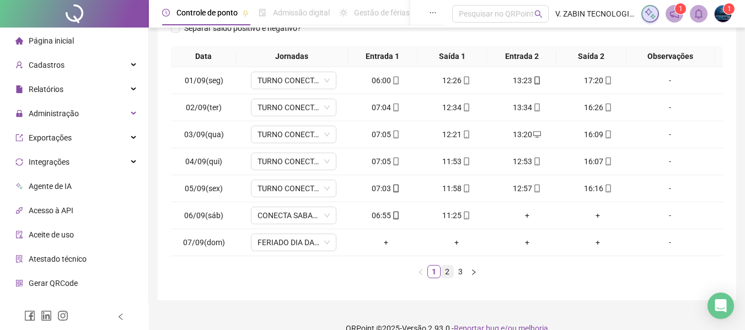
click at [447, 271] on link "2" at bounding box center [447, 272] width 12 height 12
drag, startPoint x: 222, startPoint y: 160, endPoint x: 190, endPoint y: 154, distance: 33.0
click at [190, 154] on td "11/09(qui)" at bounding box center [204, 161] width 66 height 27
drag, startPoint x: 222, startPoint y: 217, endPoint x: 186, endPoint y: 213, distance: 36.0
click at [186, 213] on td "13/09(sáb)" at bounding box center [204, 215] width 66 height 27
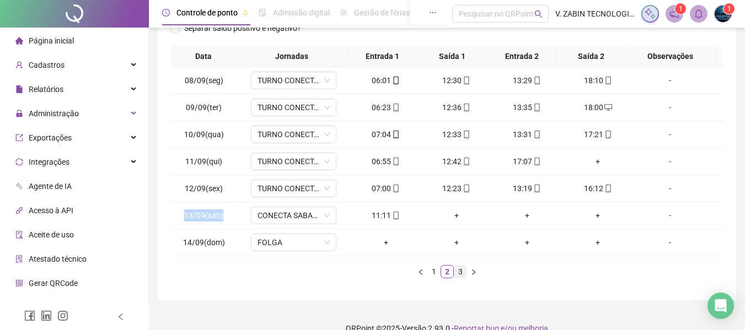
click at [464, 274] on link "3" at bounding box center [460, 272] width 12 height 12
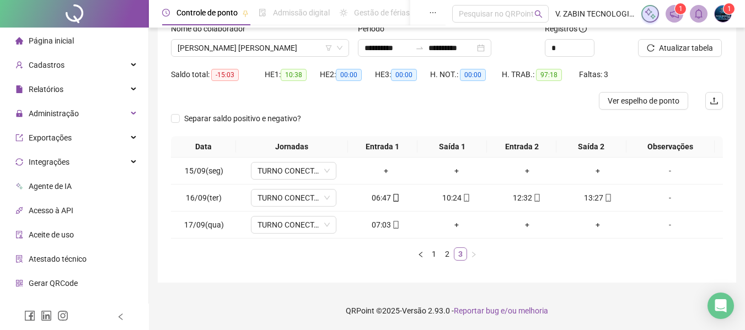
scroll to position [79, 0]
click at [187, 169] on span "15/09(seg)" at bounding box center [204, 170] width 39 height 9
drag, startPoint x: 187, startPoint y: 169, endPoint x: 201, endPoint y: 171, distance: 14.0
click at [201, 171] on span "15/09(seg)" at bounding box center [204, 170] width 39 height 9
drag, startPoint x: 213, startPoint y: 73, endPoint x: 234, endPoint y: 72, distance: 20.9
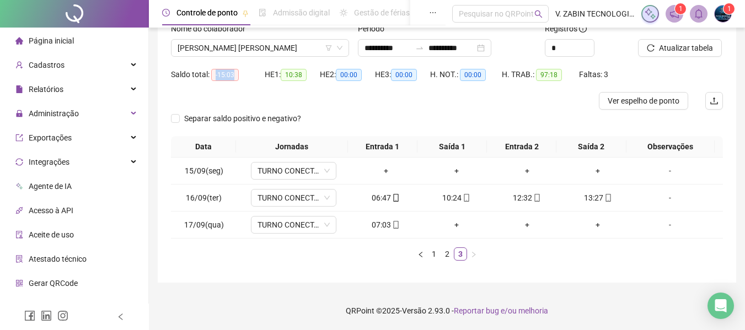
click at [234, 72] on span "-15:03" at bounding box center [225, 75] width 28 height 12
click at [257, 48] on span "[PERSON_NAME] [PERSON_NAME]" at bounding box center [259, 48] width 165 height 17
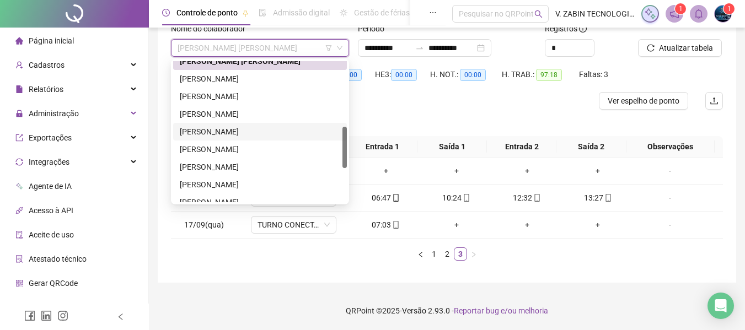
scroll to position [276, 0]
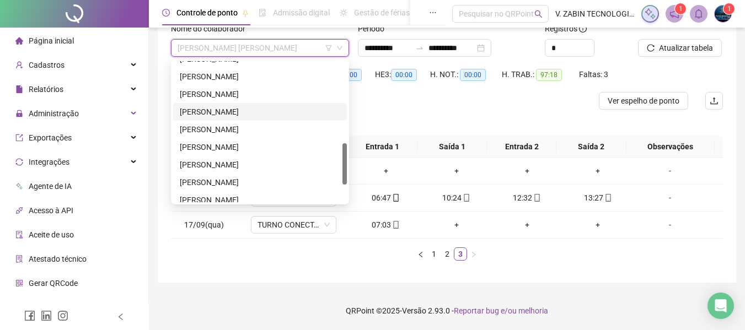
click at [247, 104] on div "LUIS FELIPE DA SILVA SANTOS" at bounding box center [260, 112] width 174 height 18
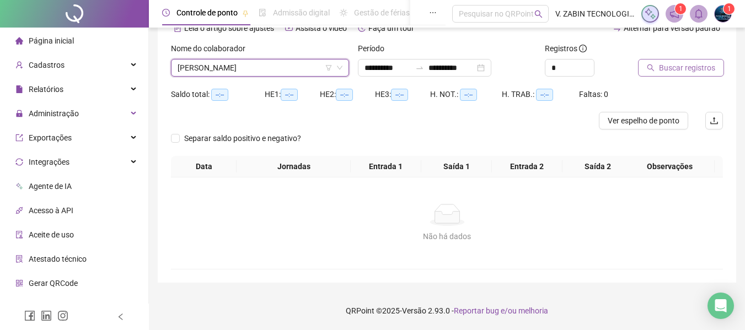
click at [697, 67] on span "Buscar registros" at bounding box center [687, 68] width 56 height 12
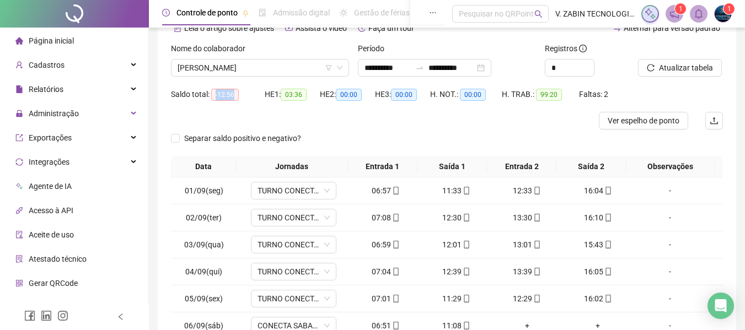
drag, startPoint x: 212, startPoint y: 91, endPoint x: 236, endPoint y: 91, distance: 24.3
click at [236, 91] on span "-12:56" at bounding box center [225, 95] width 28 height 12
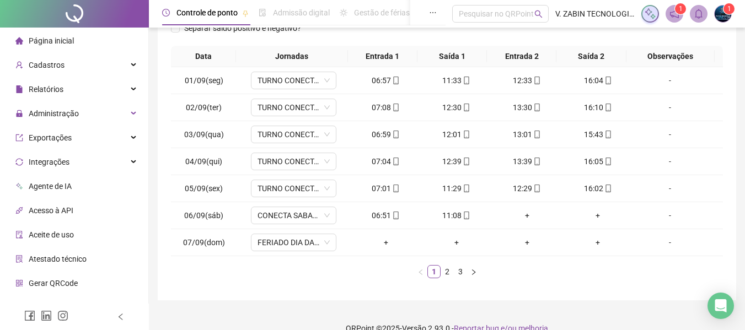
scroll to position [187, 0]
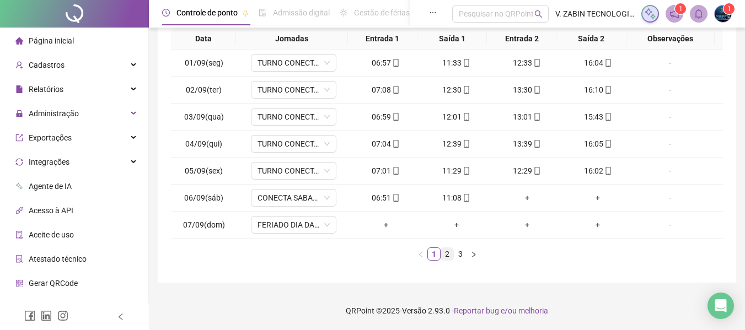
click at [441, 253] on link "2" at bounding box center [447, 254] width 12 height 12
click at [457, 255] on link "3" at bounding box center [460, 254] width 12 height 12
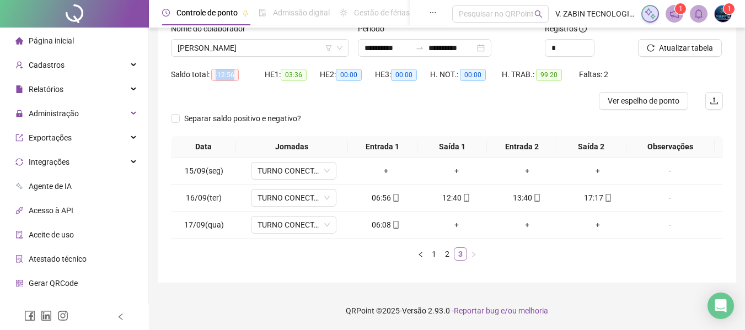
scroll to position [79, 0]
click at [278, 42] on span "LUIS FELIPE DA SILVA SANTOS" at bounding box center [259, 48] width 165 height 17
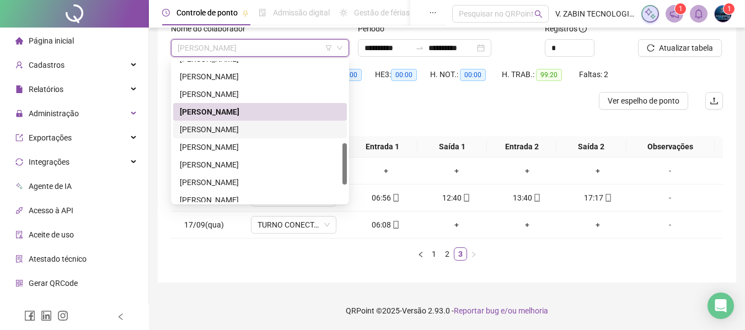
click at [220, 122] on div "[PERSON_NAME]" at bounding box center [260, 130] width 174 height 18
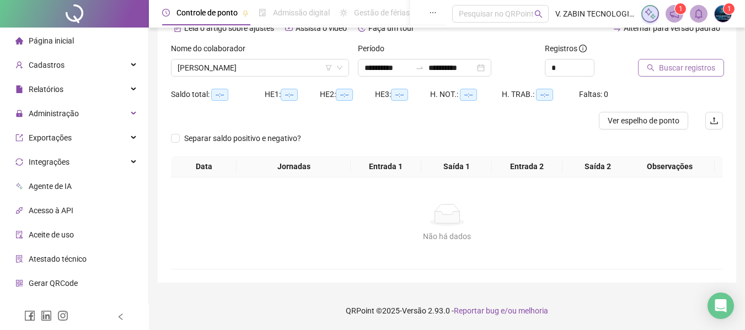
click at [681, 67] on span "Buscar registros" at bounding box center [687, 68] width 56 height 12
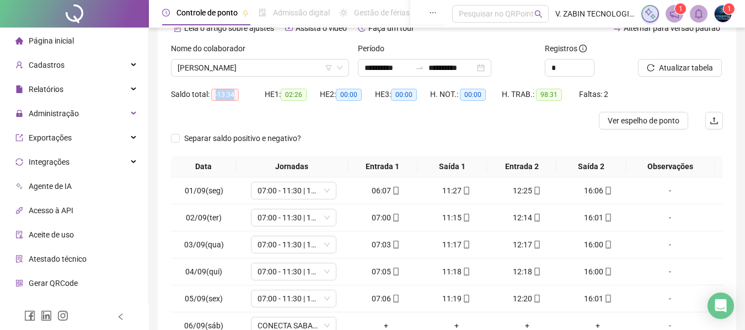
drag, startPoint x: 214, startPoint y: 96, endPoint x: 235, endPoint y: 99, distance: 20.5
click at [235, 99] on span "-13:34" at bounding box center [225, 95] width 28 height 12
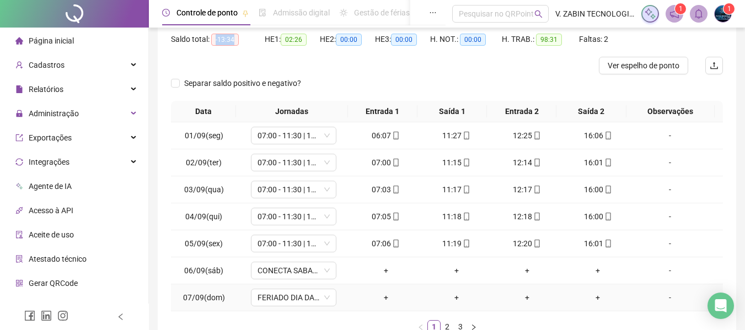
scroll to position [169, 0]
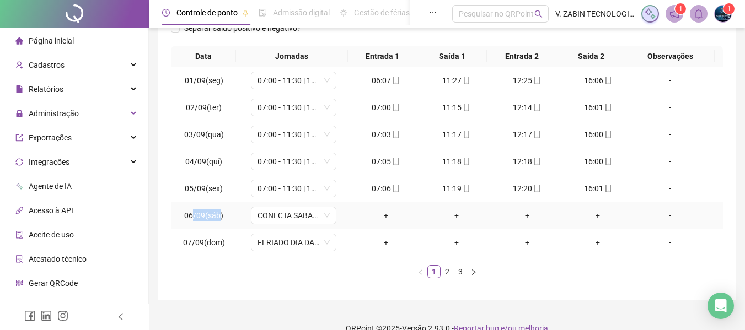
drag, startPoint x: 217, startPoint y: 218, endPoint x: 192, endPoint y: 218, distance: 24.2
click at [192, 218] on span "06/09(sáb)" at bounding box center [203, 215] width 39 height 9
click at [446, 270] on link "2" at bounding box center [447, 272] width 12 height 12
click at [460, 276] on link "3" at bounding box center [460, 272] width 12 height 12
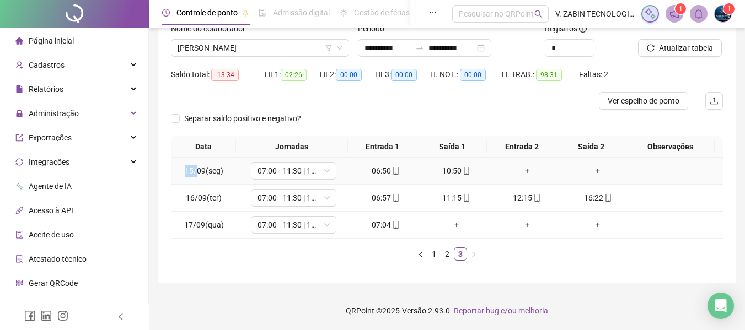
drag, startPoint x: 186, startPoint y: 171, endPoint x: 198, endPoint y: 170, distance: 12.7
click at [198, 170] on td "15/09(seg)" at bounding box center [204, 171] width 66 height 27
click at [273, 52] on span "[PERSON_NAME]" at bounding box center [259, 48] width 165 height 17
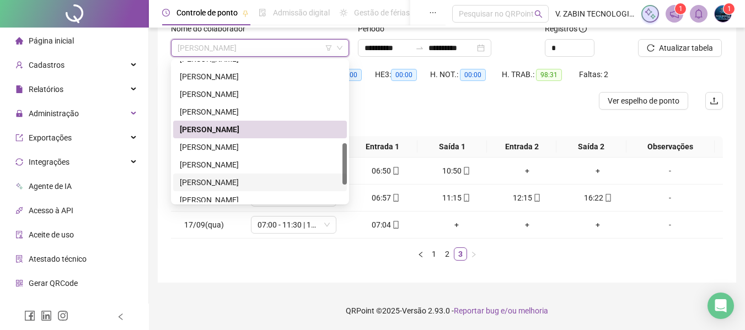
click at [235, 177] on div "[PERSON_NAME]" at bounding box center [260, 182] width 160 height 12
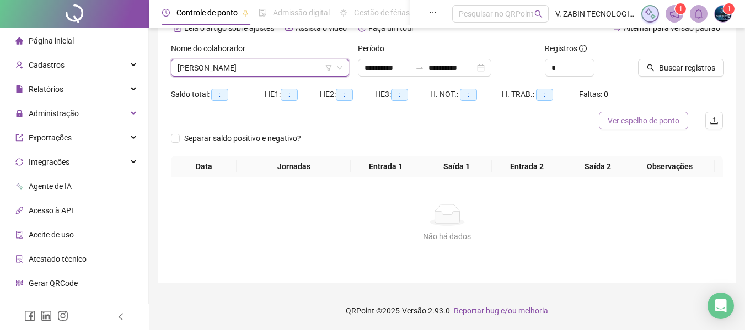
scroll to position [59, 0]
click at [653, 65] on icon "search" at bounding box center [650, 68] width 8 height 8
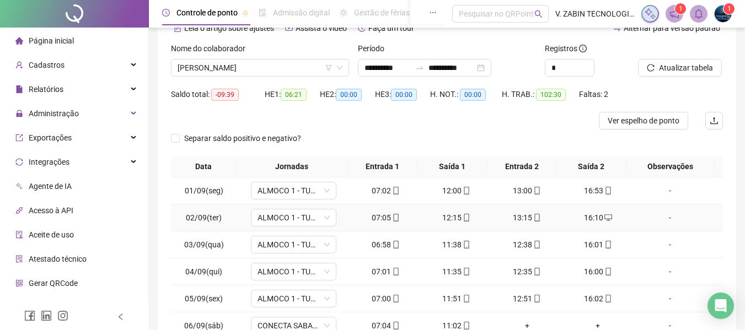
scroll to position [114, 0]
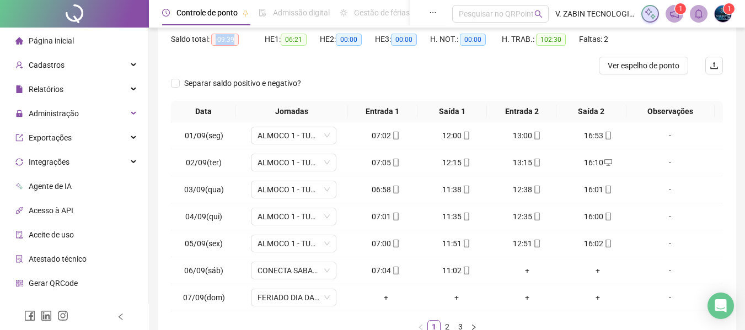
drag, startPoint x: 213, startPoint y: 39, endPoint x: 235, endPoint y: 40, distance: 21.5
click at [235, 40] on span "-09:39" at bounding box center [225, 40] width 28 height 12
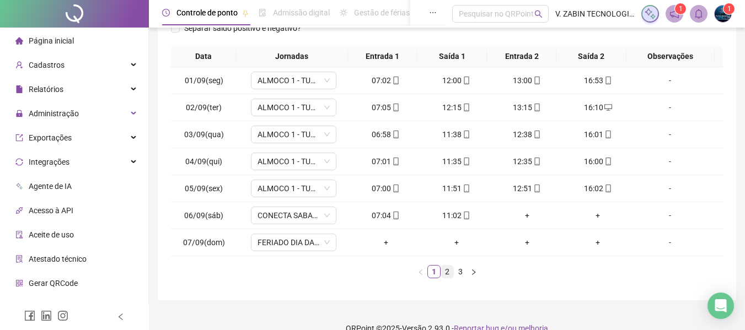
click at [450, 273] on link "2" at bounding box center [447, 272] width 12 height 12
click at [461, 268] on link "3" at bounding box center [460, 272] width 12 height 12
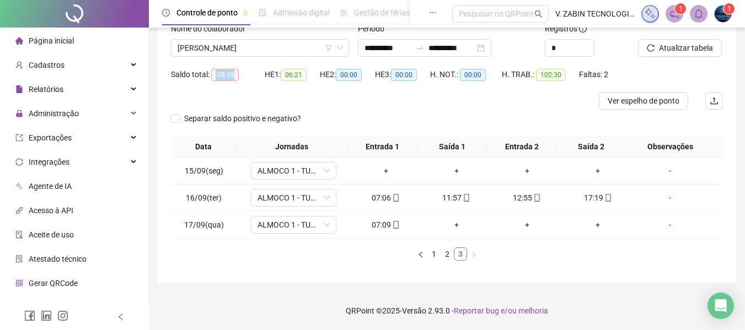
scroll to position [79, 0]
click at [276, 45] on span "[PERSON_NAME]" at bounding box center [259, 48] width 165 height 17
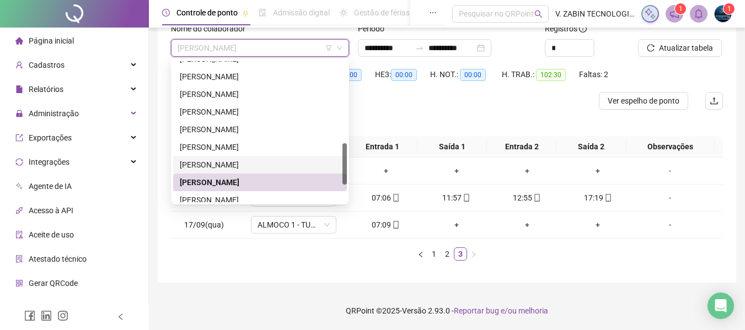
scroll to position [331, 0]
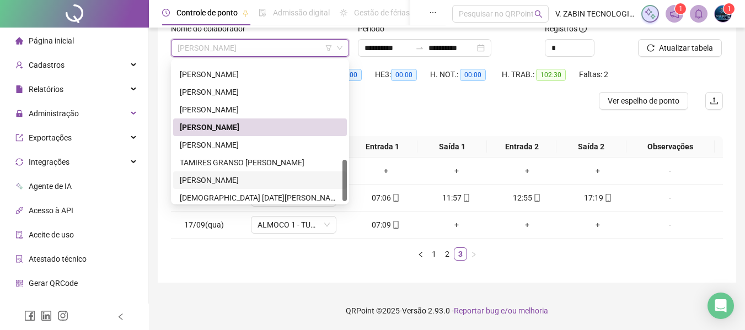
click at [225, 176] on div "[PERSON_NAME]" at bounding box center [260, 180] width 160 height 12
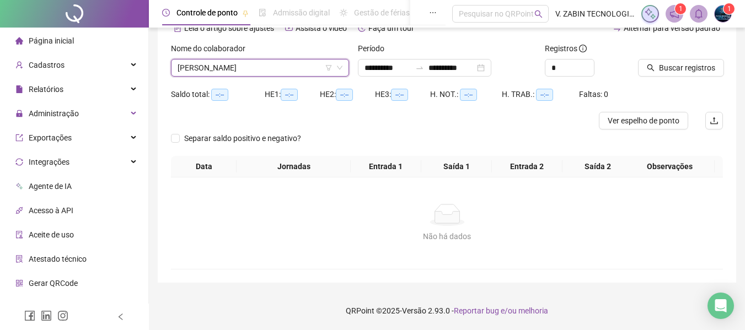
scroll to position [59, 0]
click at [673, 74] on button "Buscar registros" at bounding box center [681, 68] width 86 height 18
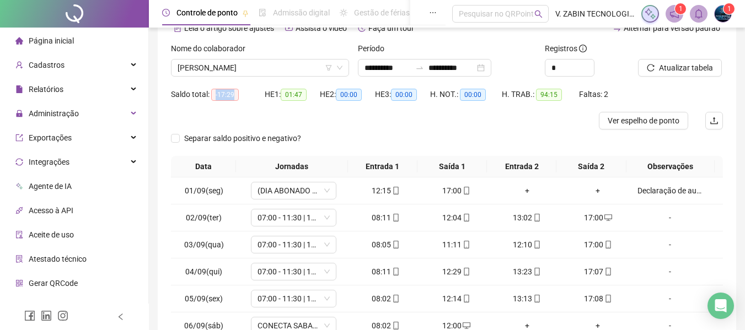
drag, startPoint x: 212, startPoint y: 94, endPoint x: 234, endPoint y: 95, distance: 22.1
click at [234, 95] on span "-17:29" at bounding box center [225, 95] width 28 height 12
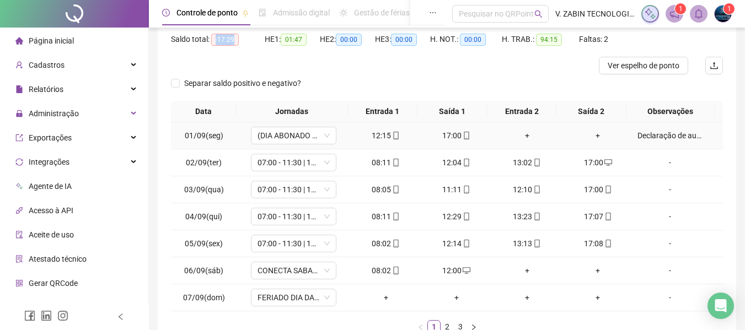
scroll to position [169, 0]
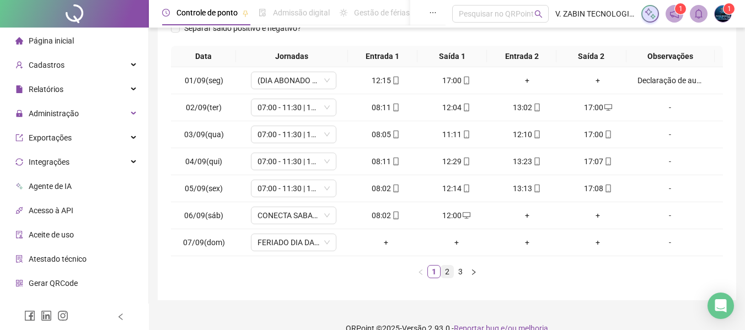
click at [450, 271] on link "2" at bounding box center [447, 272] width 12 height 12
click at [191, 188] on td "12/09(sex)" at bounding box center [204, 188] width 66 height 27
click at [461, 272] on link "3" at bounding box center [460, 272] width 12 height 12
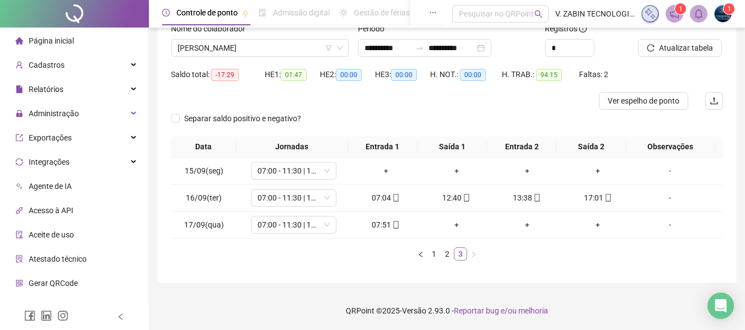
scroll to position [79, 0]
drag, startPoint x: 227, startPoint y: 45, endPoint x: 225, endPoint y: 61, distance: 16.7
click at [228, 45] on span "[PERSON_NAME]" at bounding box center [259, 48] width 165 height 17
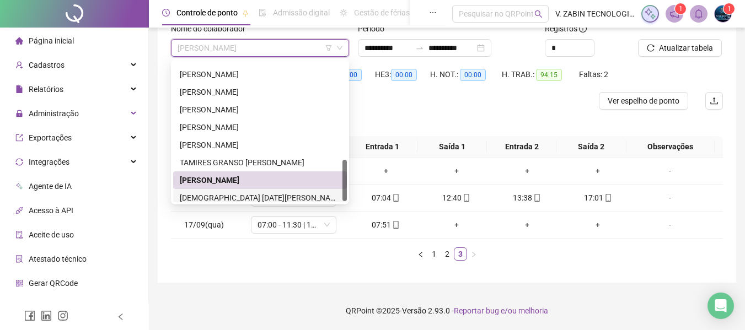
click at [249, 196] on div "[DEMOGRAPHIC_DATA] [DATE][PERSON_NAME]" at bounding box center [260, 198] width 160 height 12
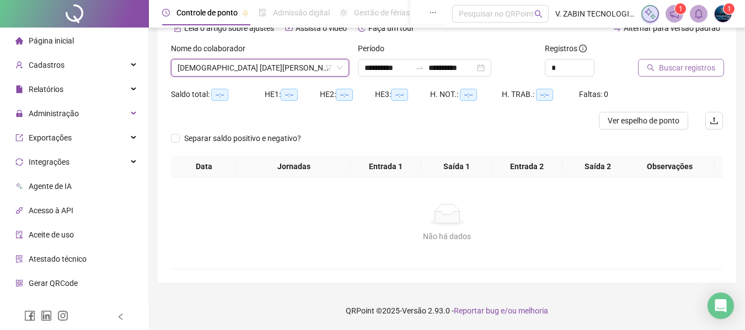
click at [702, 68] on span "Buscar registros" at bounding box center [687, 68] width 56 height 12
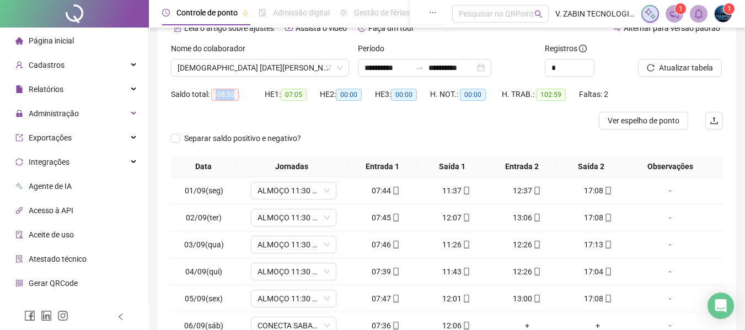
drag, startPoint x: 217, startPoint y: 96, endPoint x: 234, endPoint y: 93, distance: 17.9
click at [234, 93] on span "-08:55" at bounding box center [225, 95] width 28 height 12
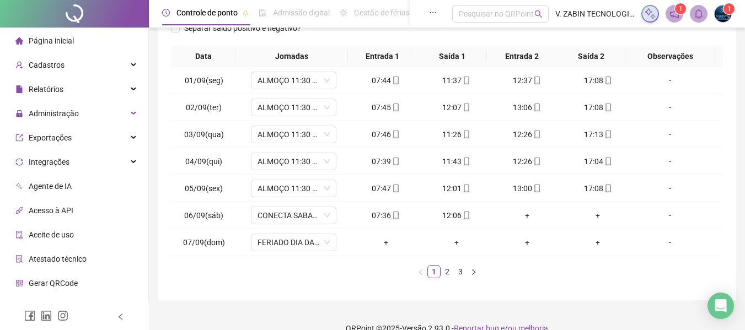
scroll to position [187, 0]
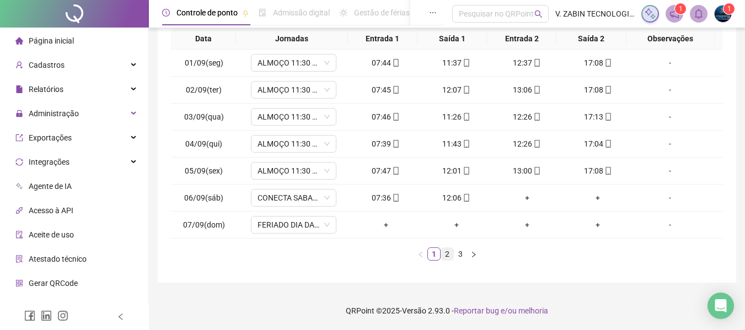
click at [449, 256] on link "2" at bounding box center [447, 254] width 12 height 12
click at [461, 251] on link "3" at bounding box center [460, 254] width 12 height 12
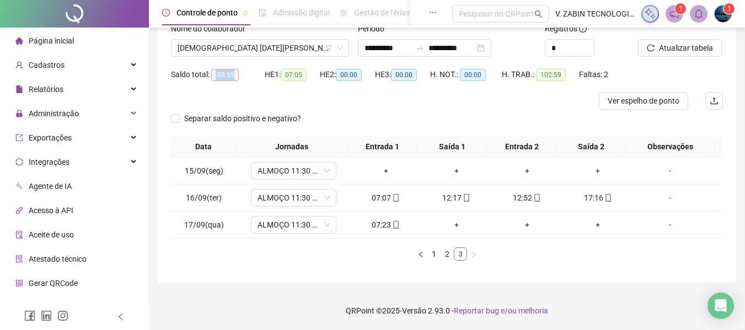
scroll to position [79, 0]
click at [242, 45] on span "[DEMOGRAPHIC_DATA] [DATE][PERSON_NAME]" at bounding box center [259, 48] width 165 height 17
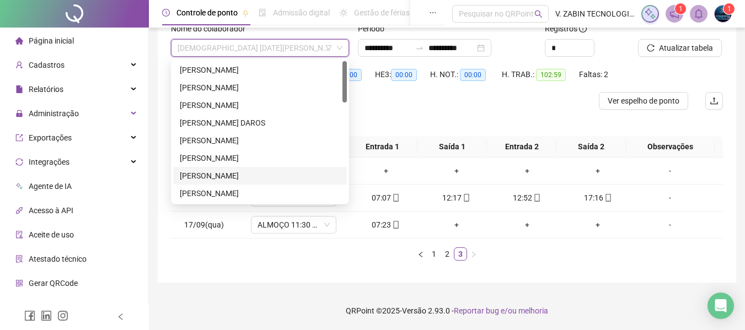
scroll to position [0, 0]
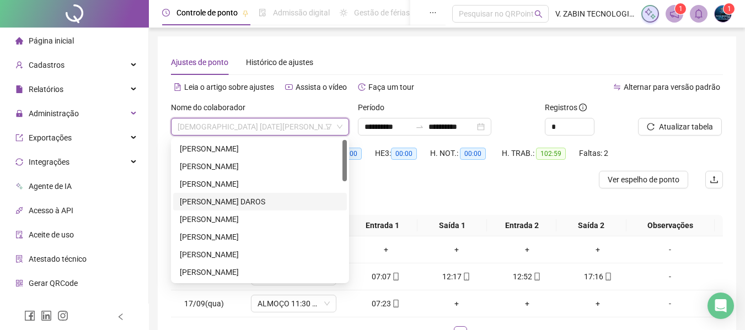
click at [231, 195] on div "[PERSON_NAME] DAROS" at bounding box center [260, 202] width 174 height 18
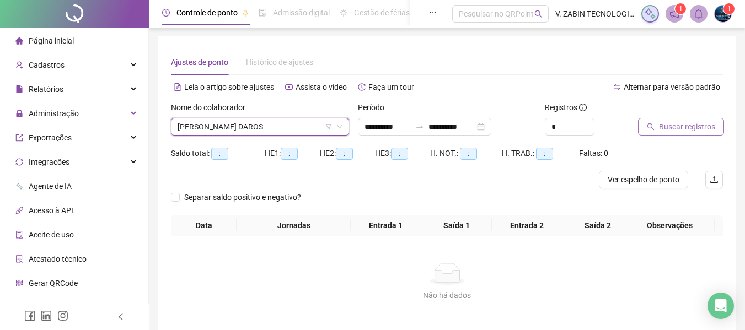
click at [693, 127] on span "Buscar registros" at bounding box center [687, 127] width 56 height 12
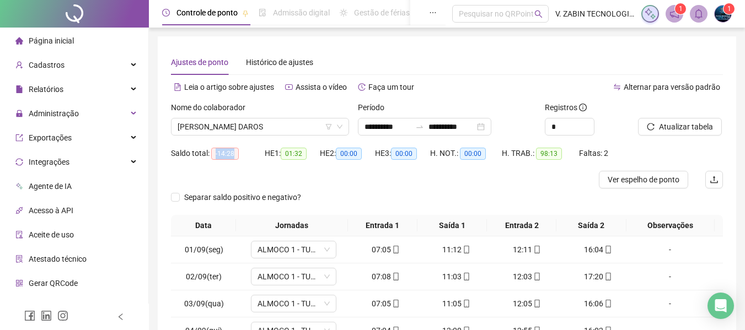
drag, startPoint x: 211, startPoint y: 156, endPoint x: 240, endPoint y: 156, distance: 28.7
click at [240, 156] on div "Saldo total: -14:28" at bounding box center [218, 153] width 94 height 13
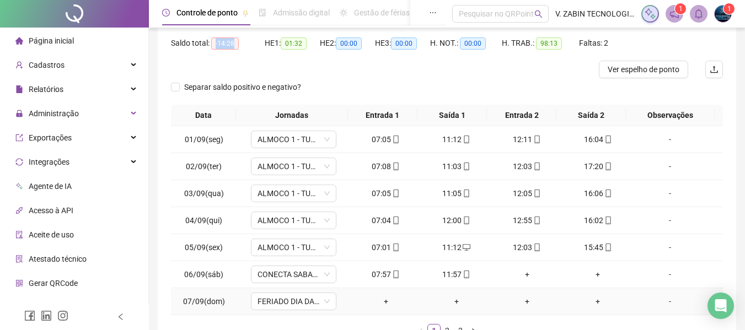
scroll to position [187, 0]
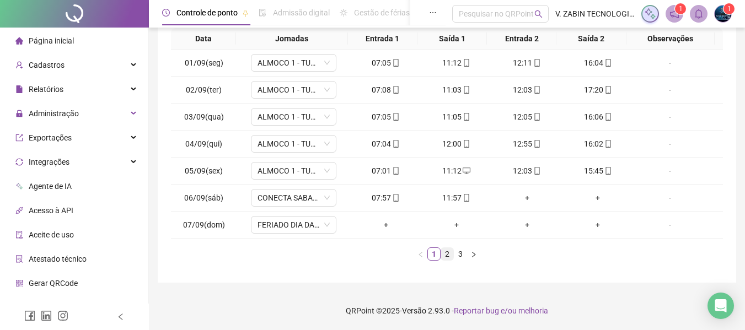
click at [449, 255] on link "2" at bounding box center [447, 254] width 12 height 12
click at [462, 255] on link "3" at bounding box center [460, 254] width 12 height 12
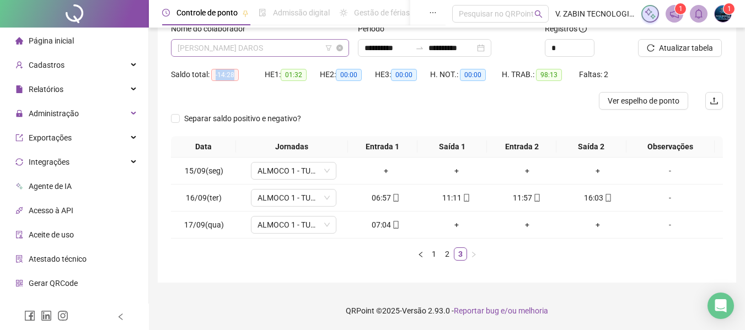
click at [273, 46] on span "[PERSON_NAME] DAROS" at bounding box center [259, 48] width 165 height 17
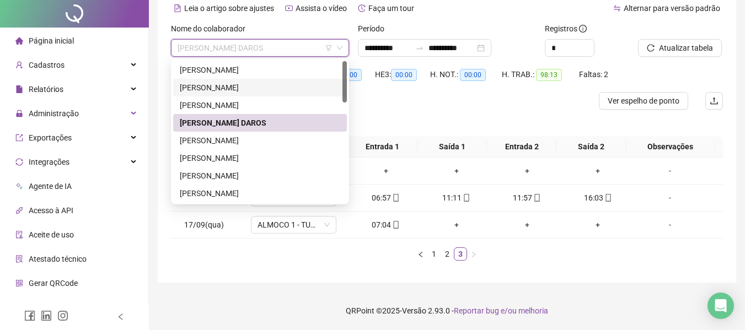
scroll to position [0, 0]
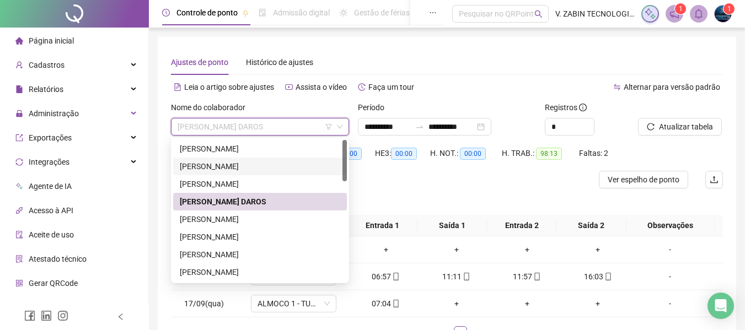
click at [230, 171] on div "[PERSON_NAME]" at bounding box center [260, 166] width 160 height 12
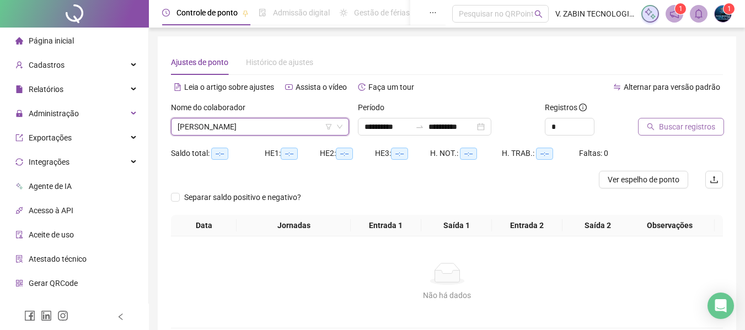
click at [677, 126] on span "Buscar registros" at bounding box center [687, 127] width 56 height 12
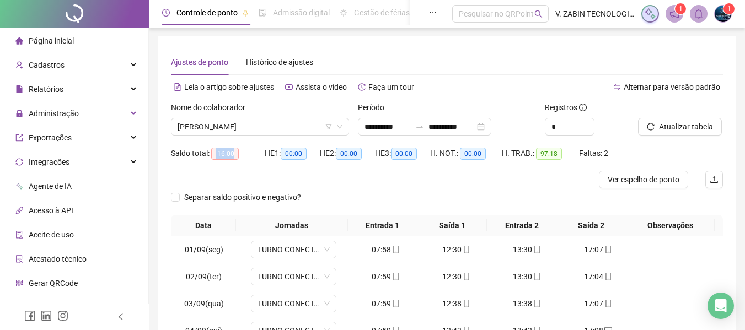
drag, startPoint x: 214, startPoint y: 153, endPoint x: 234, endPoint y: 151, distance: 20.5
click at [234, 151] on span "-16:00" at bounding box center [225, 154] width 28 height 12
click at [268, 121] on span "[PERSON_NAME]" at bounding box center [259, 126] width 165 height 17
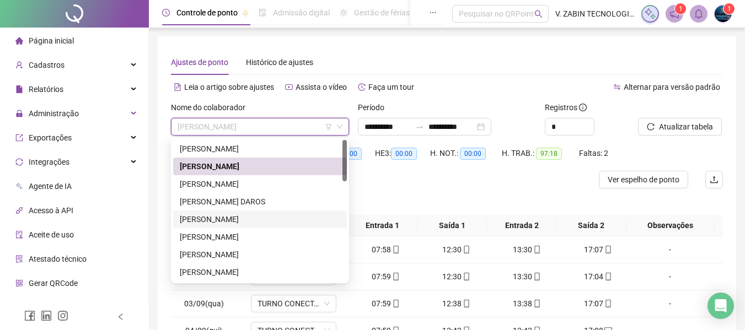
click at [232, 214] on div "[PERSON_NAME]" at bounding box center [260, 219] width 160 height 12
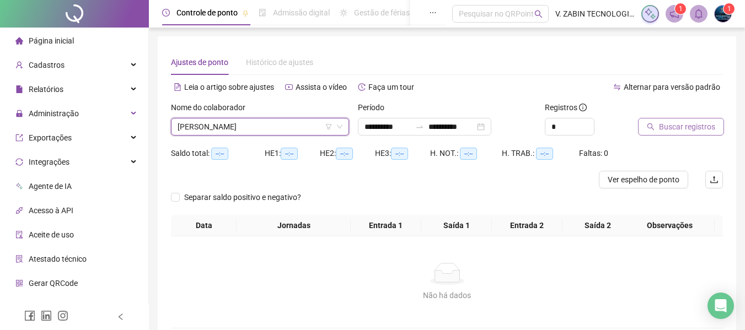
click at [656, 131] on button "Buscar registros" at bounding box center [681, 127] width 86 height 18
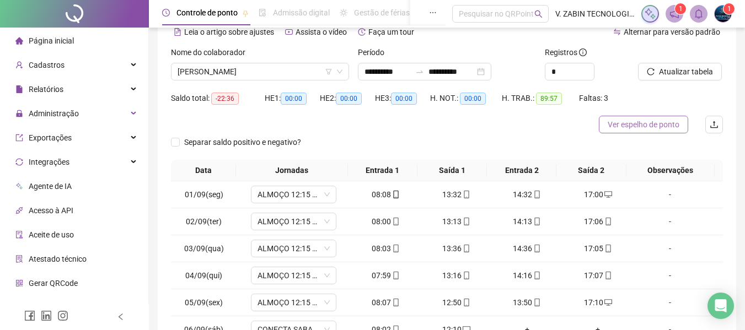
scroll to position [110, 0]
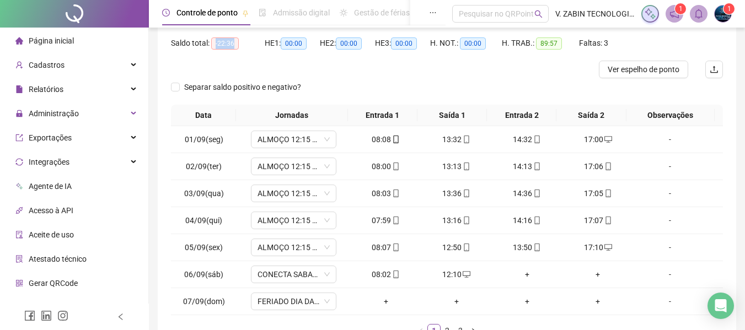
drag, startPoint x: 214, startPoint y: 46, endPoint x: 233, endPoint y: 51, distance: 19.9
click at [233, 51] on div "Saldo total: -22:36" at bounding box center [218, 43] width 94 height 18
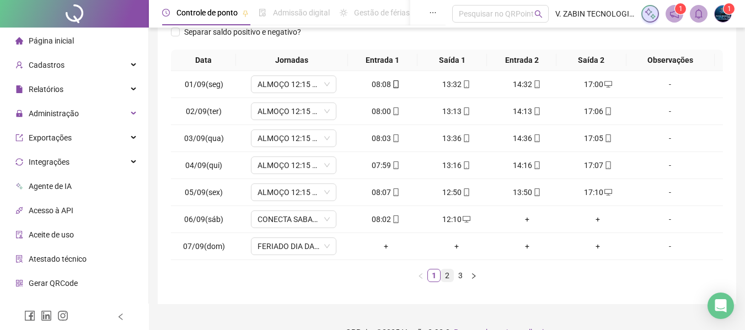
click at [444, 271] on link "2" at bounding box center [447, 275] width 12 height 12
click at [462, 273] on link "3" at bounding box center [460, 275] width 12 height 12
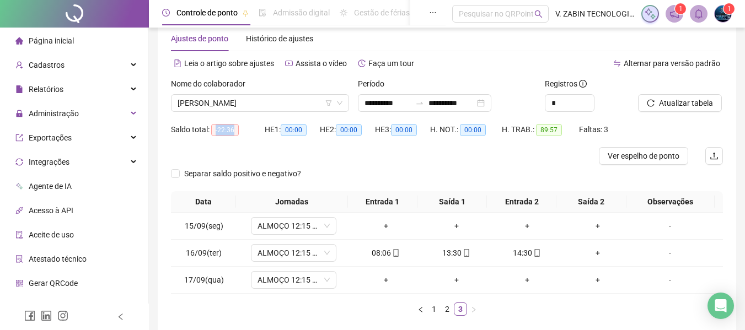
scroll to position [79, 0]
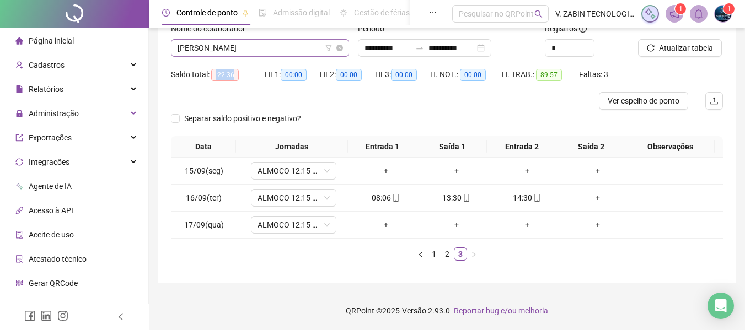
click at [249, 51] on span "[PERSON_NAME]" at bounding box center [259, 48] width 165 height 17
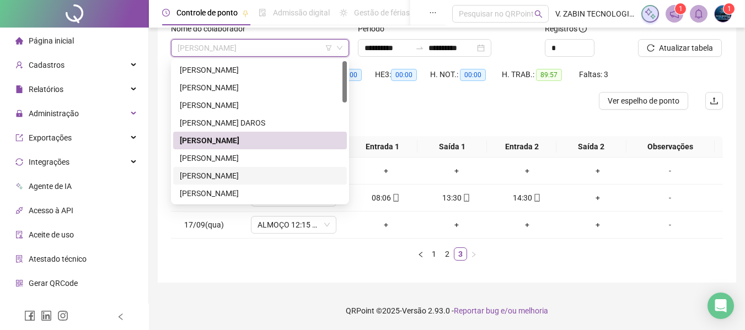
scroll to position [55, 0]
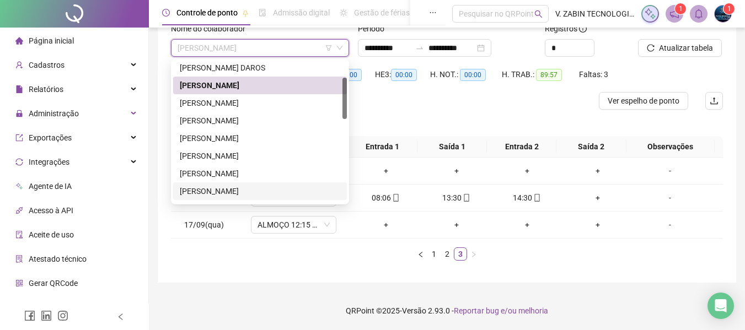
click at [249, 187] on div "[PERSON_NAME]" at bounding box center [260, 191] width 160 height 12
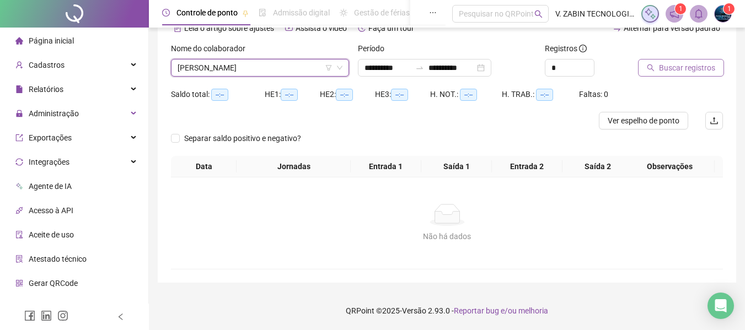
click at [677, 62] on span "Buscar registros" at bounding box center [687, 68] width 56 height 12
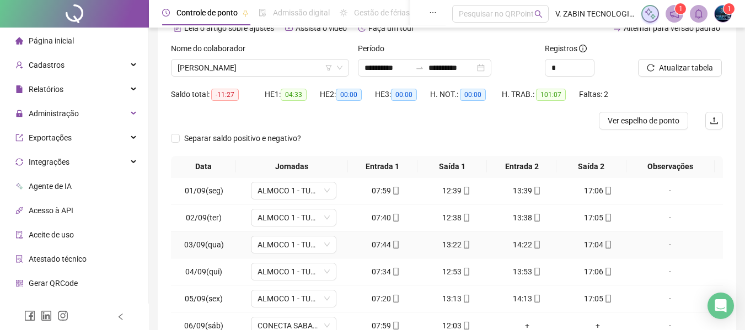
scroll to position [169, 0]
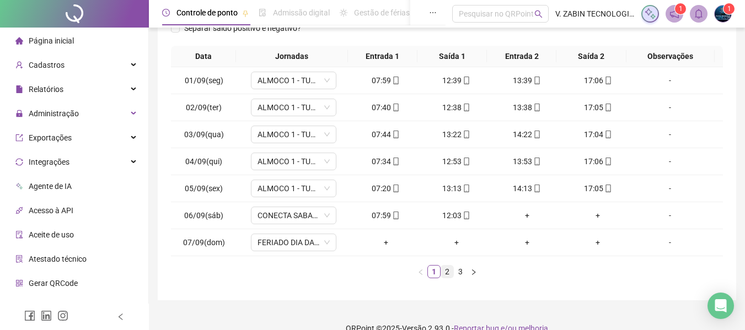
click at [445, 270] on link "2" at bounding box center [447, 272] width 12 height 12
click at [461, 272] on link "3" at bounding box center [460, 272] width 12 height 12
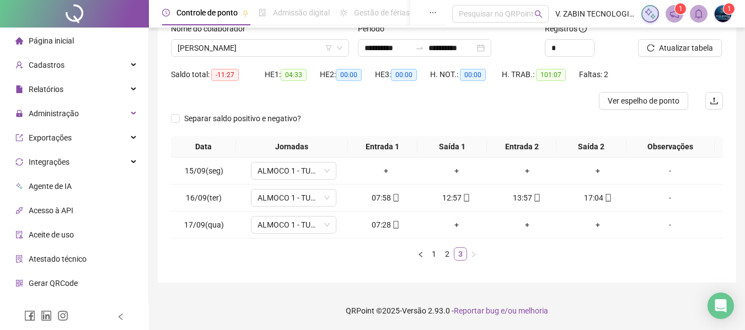
scroll to position [79, 0]
drag, startPoint x: 213, startPoint y: 74, endPoint x: 234, endPoint y: 71, distance: 21.2
click at [234, 71] on span "-11:27" at bounding box center [225, 75] width 28 height 12
click at [292, 45] on span "[PERSON_NAME]" at bounding box center [259, 48] width 165 height 17
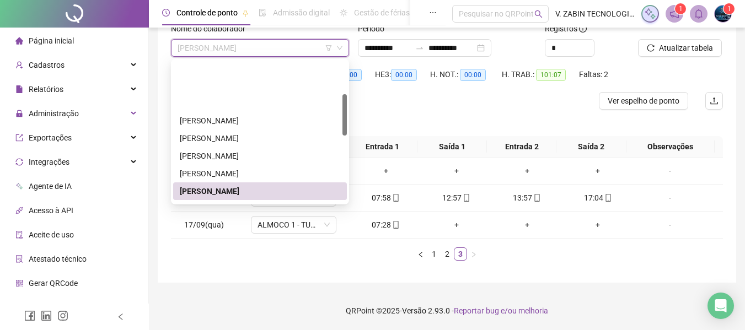
scroll to position [110, 0]
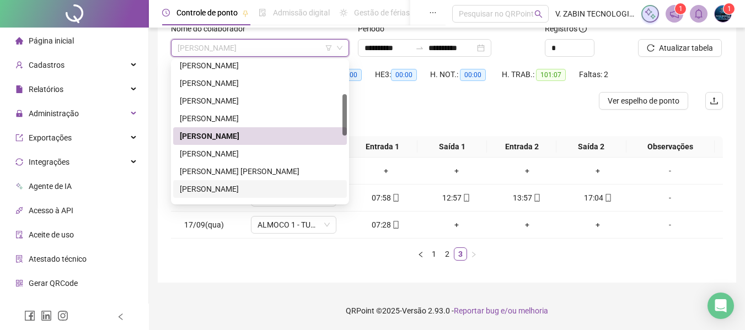
click at [217, 188] on div "[PERSON_NAME]" at bounding box center [260, 189] width 160 height 12
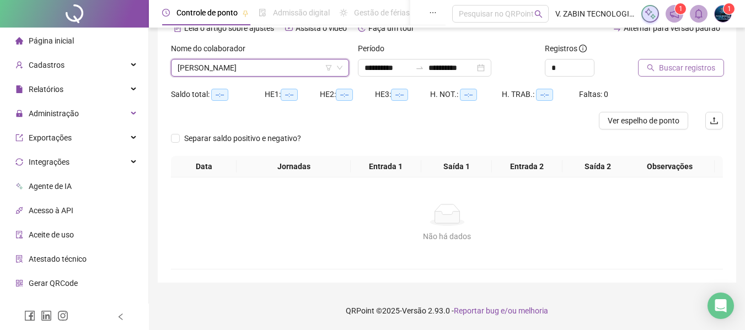
click at [649, 75] on button "Buscar registros" at bounding box center [681, 68] width 86 height 18
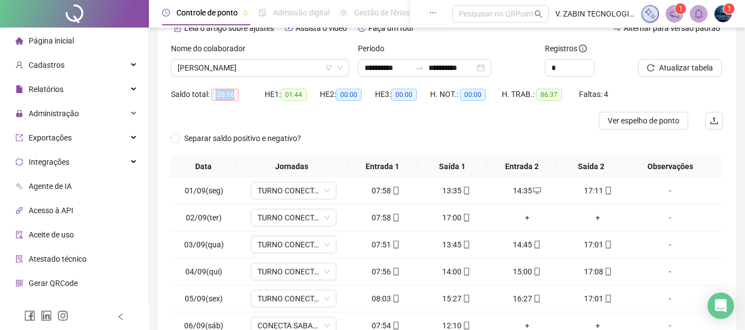
drag, startPoint x: 215, startPoint y: 91, endPoint x: 237, endPoint y: 96, distance: 22.6
click at [237, 96] on span "-26:16" at bounding box center [225, 95] width 28 height 12
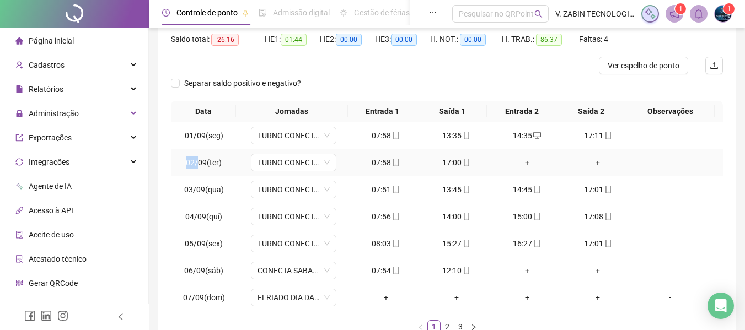
drag, startPoint x: 182, startPoint y: 162, endPoint x: 199, endPoint y: 164, distance: 17.8
click at [199, 164] on td "02/09(ter)" at bounding box center [204, 162] width 66 height 27
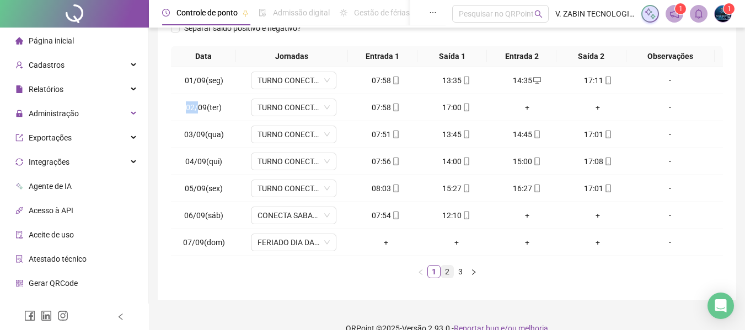
click at [444, 272] on link "2" at bounding box center [447, 272] width 12 height 12
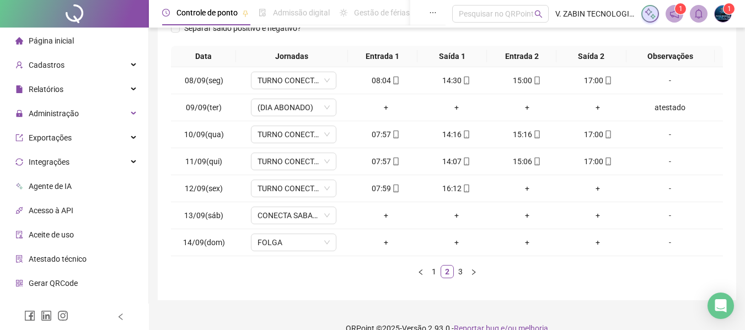
click at [459, 274] on link "3" at bounding box center [460, 272] width 12 height 12
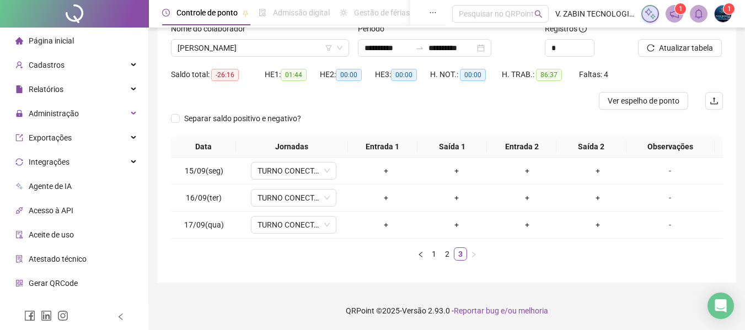
scroll to position [79, 0]
click at [264, 46] on span "[PERSON_NAME]" at bounding box center [259, 48] width 165 height 17
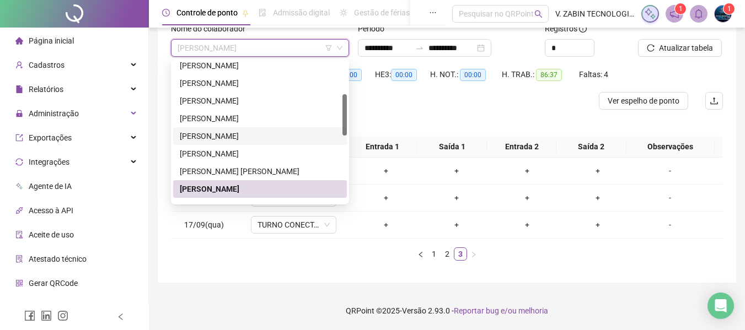
scroll to position [165, 0]
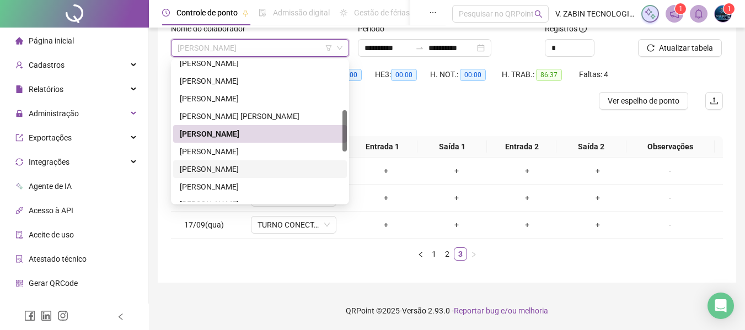
click at [234, 168] on div "[PERSON_NAME]" at bounding box center [260, 169] width 160 height 12
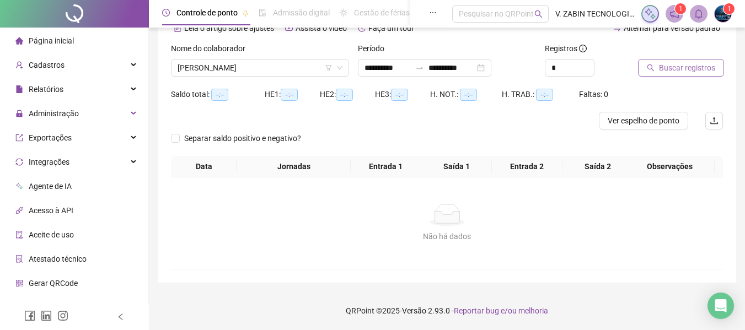
click at [691, 69] on span "Buscar registros" at bounding box center [687, 68] width 56 height 12
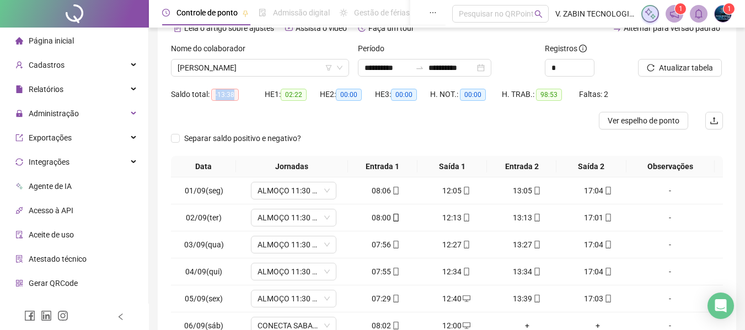
drag, startPoint x: 213, startPoint y: 93, endPoint x: 241, endPoint y: 98, distance: 28.0
click at [241, 98] on div "Saldo total: -13:38" at bounding box center [218, 94] width 94 height 13
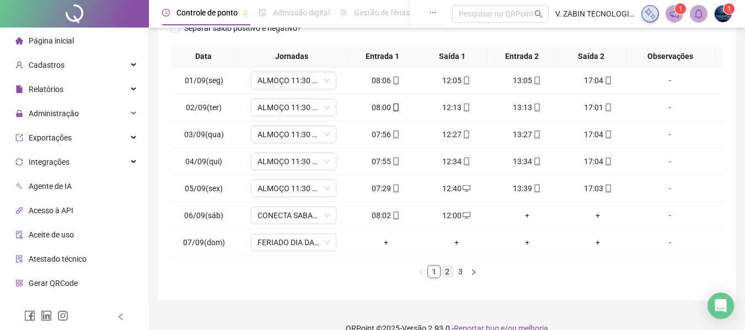
click at [449, 274] on link "2" at bounding box center [447, 272] width 12 height 12
click at [460, 273] on link "3" at bounding box center [460, 272] width 12 height 12
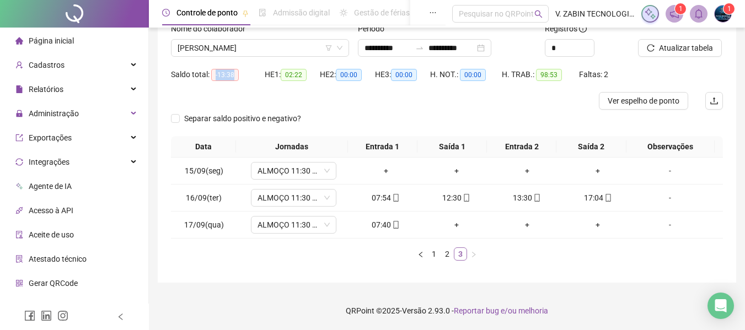
scroll to position [79, 0]
click at [620, 106] on span "Ver espelho de ponto" at bounding box center [643, 101] width 72 height 12
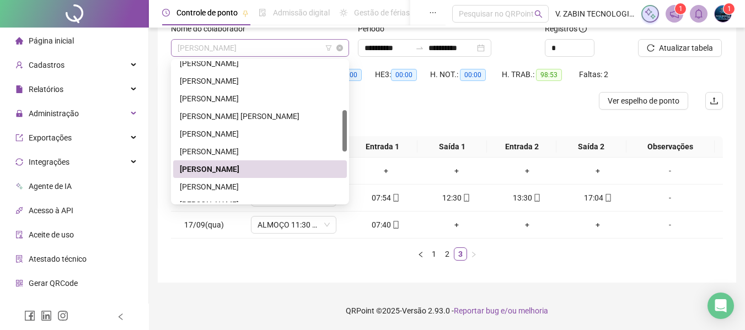
click at [249, 44] on span "[PERSON_NAME]" at bounding box center [259, 48] width 165 height 17
click at [239, 185] on div "[PERSON_NAME]" at bounding box center [260, 187] width 160 height 12
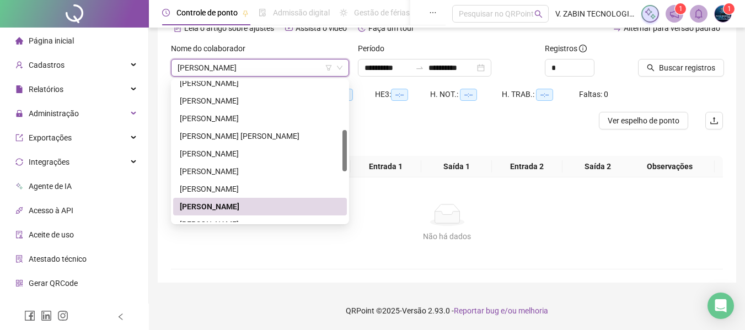
scroll to position [59, 0]
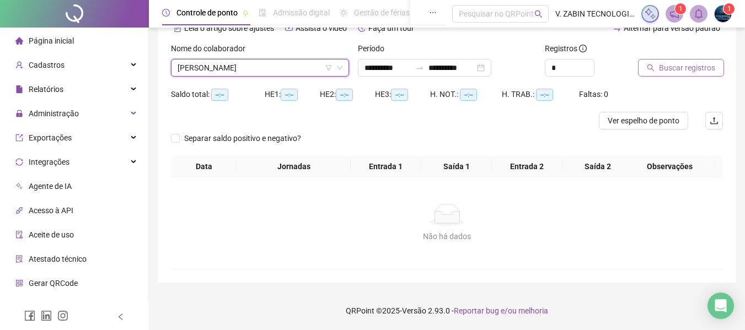
click at [657, 71] on button "Buscar registros" at bounding box center [681, 68] width 86 height 18
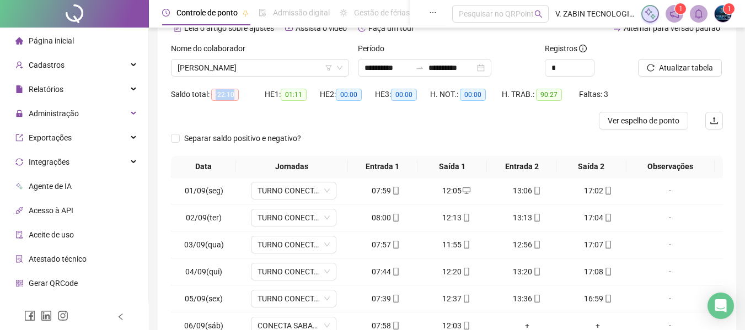
drag, startPoint x: 214, startPoint y: 94, endPoint x: 243, endPoint y: 94, distance: 28.7
click at [243, 94] on div "Saldo total: -22:10" at bounding box center [218, 94] width 94 height 13
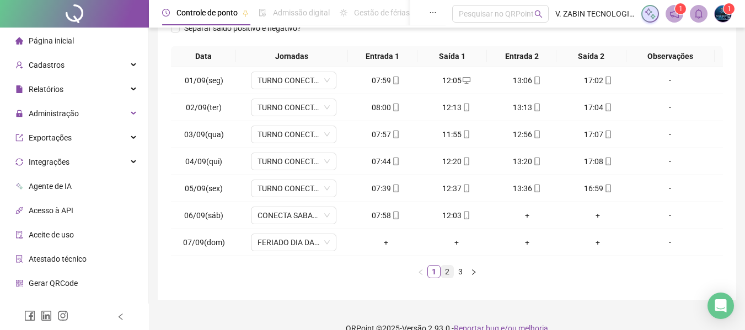
click at [445, 272] on link "2" at bounding box center [447, 272] width 12 height 12
click at [185, 217] on span "13/09(sáb)" at bounding box center [203, 215] width 39 height 9
click at [457, 273] on link "3" at bounding box center [460, 272] width 12 height 12
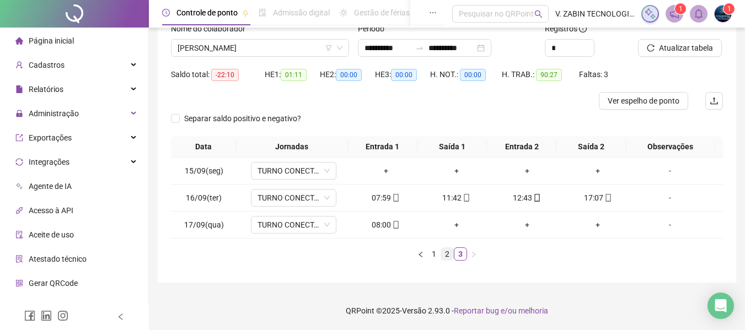
click at [448, 250] on link "2" at bounding box center [447, 254] width 12 height 12
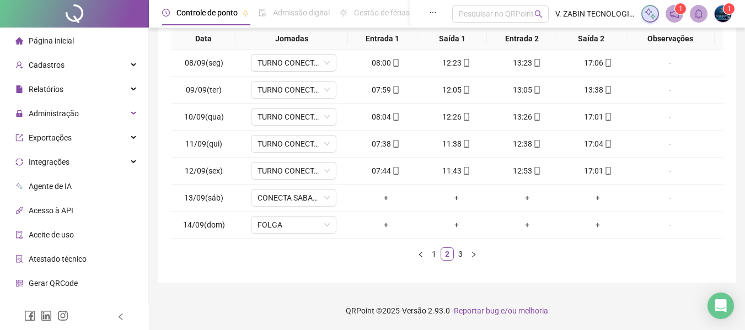
scroll to position [0, 0]
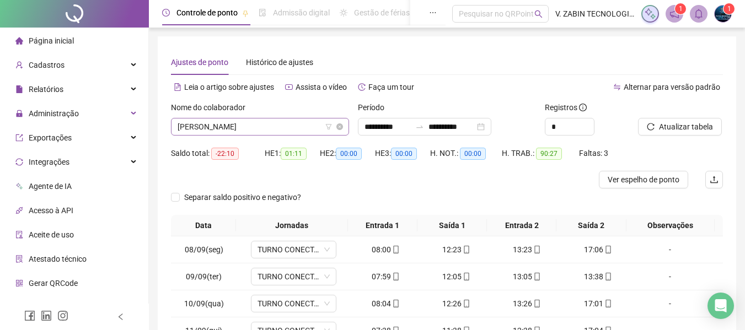
click at [283, 130] on span "[PERSON_NAME]" at bounding box center [259, 126] width 165 height 17
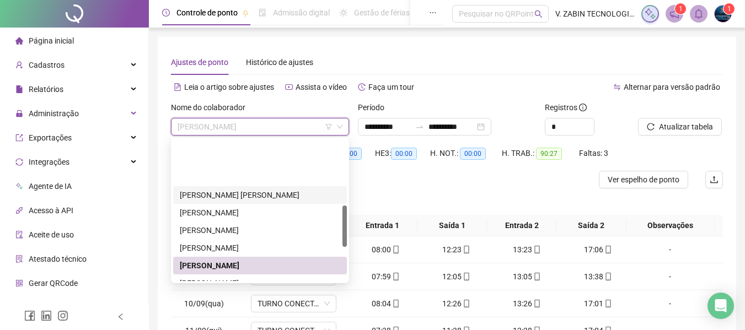
scroll to position [220, 0]
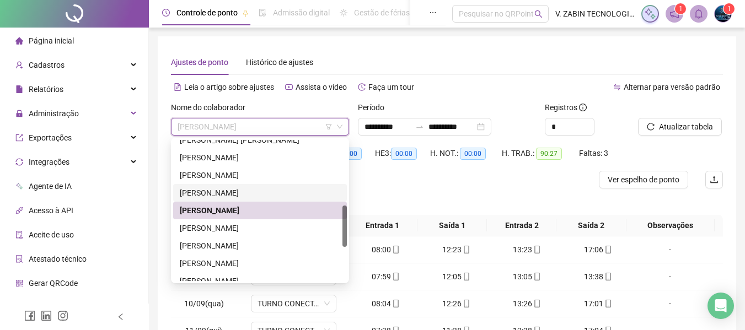
click at [220, 190] on div "[PERSON_NAME]" at bounding box center [260, 193] width 160 height 12
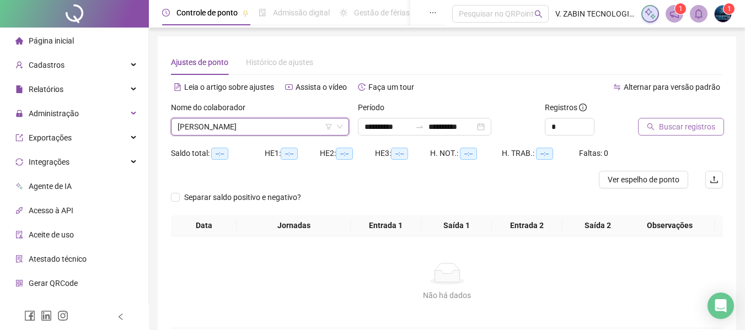
click at [677, 124] on span "Buscar registros" at bounding box center [687, 127] width 56 height 12
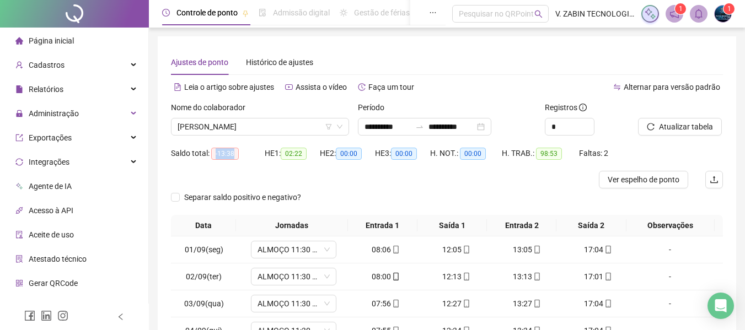
drag, startPoint x: 220, startPoint y: 155, endPoint x: 235, endPoint y: 157, distance: 14.5
click at [235, 157] on span "-13:38" at bounding box center [225, 154] width 28 height 12
drag, startPoint x: 213, startPoint y: 153, endPoint x: 237, endPoint y: 155, distance: 23.8
click at [237, 155] on span "-13:38" at bounding box center [225, 154] width 28 height 12
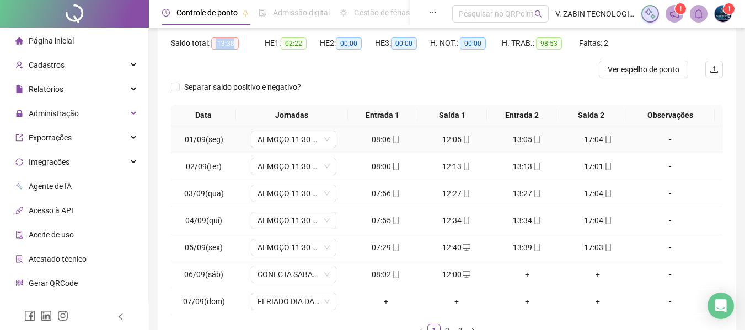
scroll to position [165, 0]
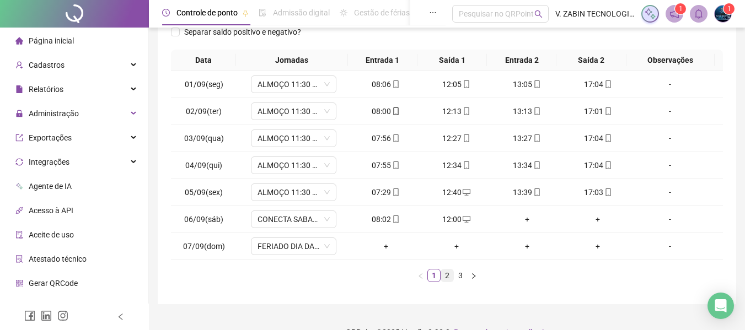
click at [447, 275] on link "2" at bounding box center [447, 275] width 12 height 12
click at [459, 276] on link "3" at bounding box center [460, 275] width 12 height 12
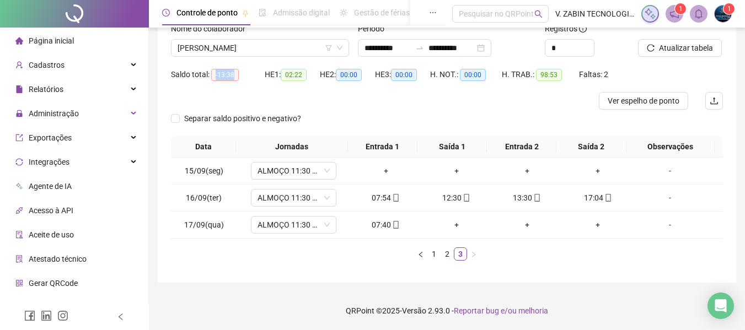
scroll to position [79, 0]
click at [444, 250] on link "2" at bounding box center [447, 254] width 12 height 12
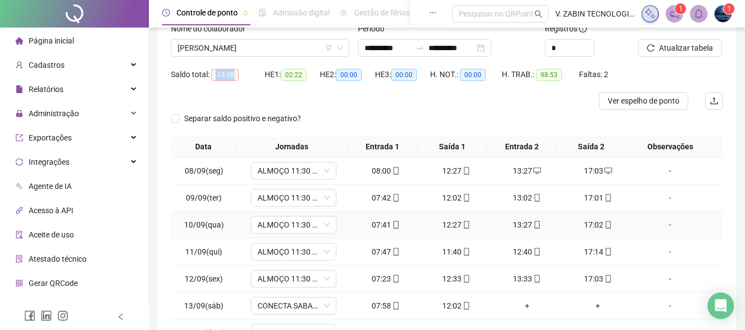
scroll to position [134, 0]
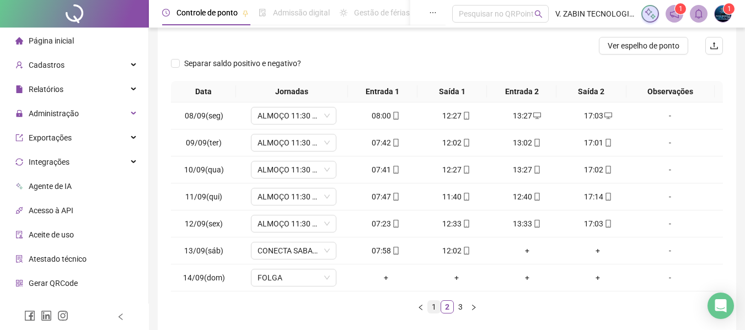
click at [432, 307] on link "1" at bounding box center [434, 307] width 12 height 12
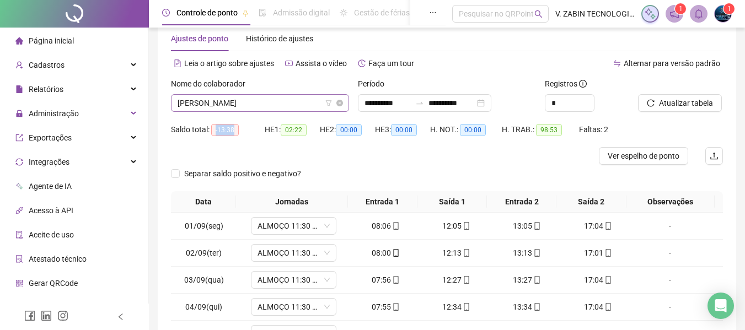
click at [269, 99] on span "[PERSON_NAME]" at bounding box center [259, 103] width 165 height 17
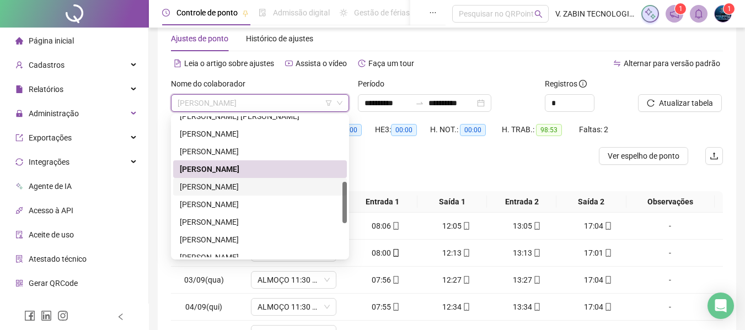
scroll to position [276, 0]
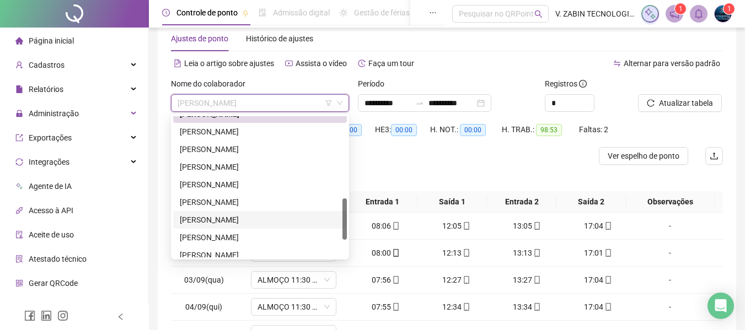
click at [245, 217] on div "[PERSON_NAME]" at bounding box center [260, 220] width 160 height 12
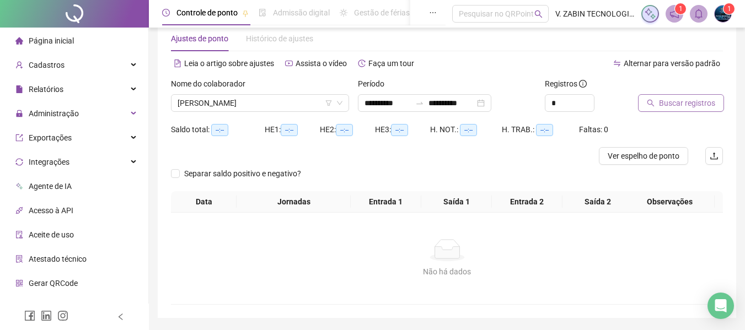
click at [674, 109] on button "Buscar registros" at bounding box center [681, 103] width 86 height 18
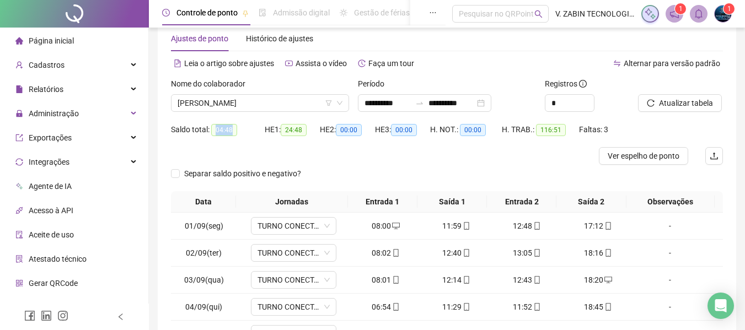
drag, startPoint x: 219, startPoint y: 128, endPoint x: 236, endPoint y: 126, distance: 17.2
click at [236, 127] on div "Saldo total: 04:48" at bounding box center [218, 129] width 94 height 13
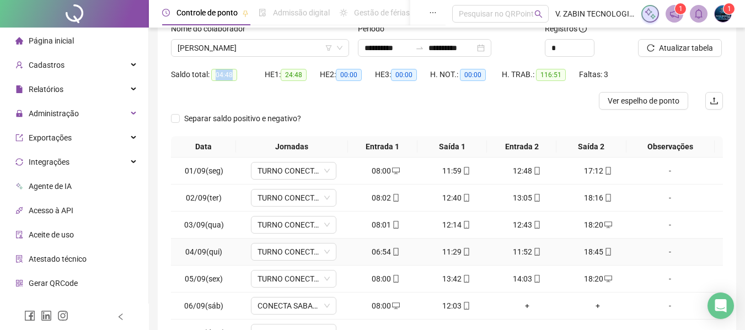
scroll to position [134, 0]
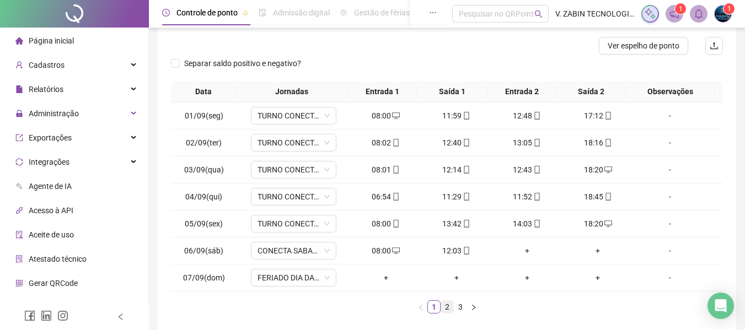
click at [447, 306] on link "2" at bounding box center [447, 307] width 12 height 12
click at [464, 304] on link "3" at bounding box center [460, 307] width 12 height 12
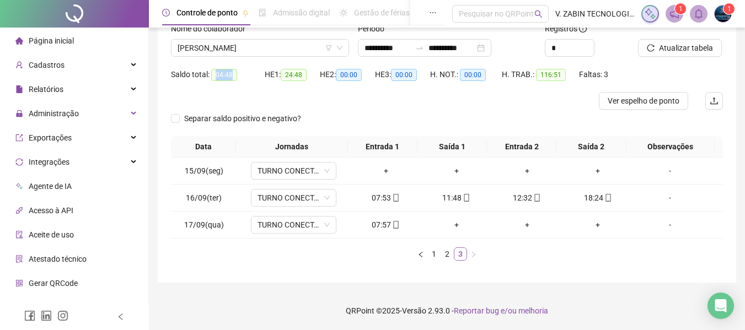
scroll to position [79, 0]
click at [281, 49] on span "[PERSON_NAME]" at bounding box center [259, 48] width 165 height 17
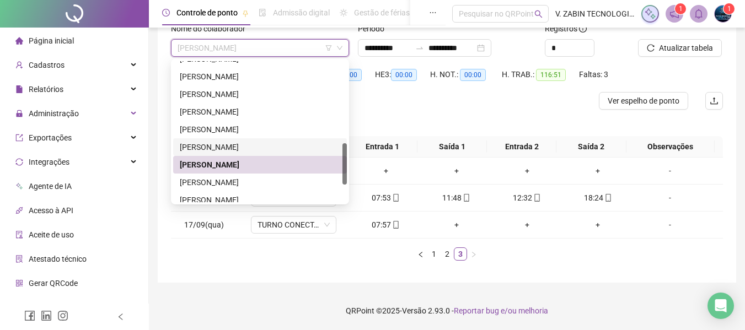
scroll to position [331, 0]
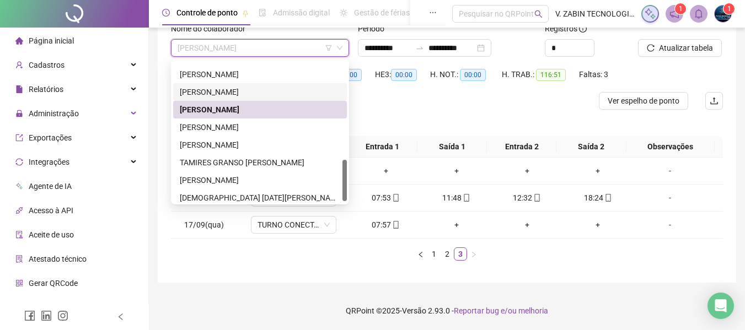
click at [254, 92] on div "[PERSON_NAME]" at bounding box center [260, 92] width 160 height 12
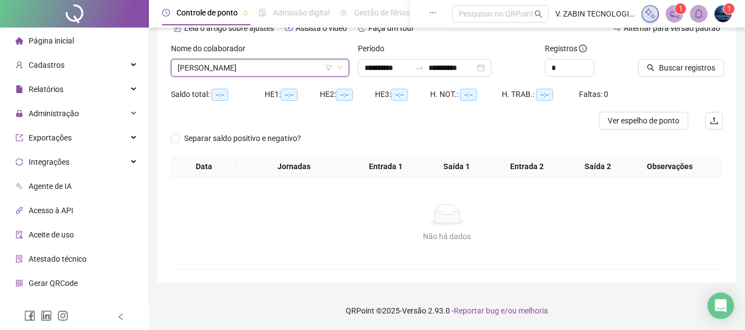
scroll to position [59, 0]
click at [703, 68] on span "Buscar registros" at bounding box center [687, 68] width 56 height 12
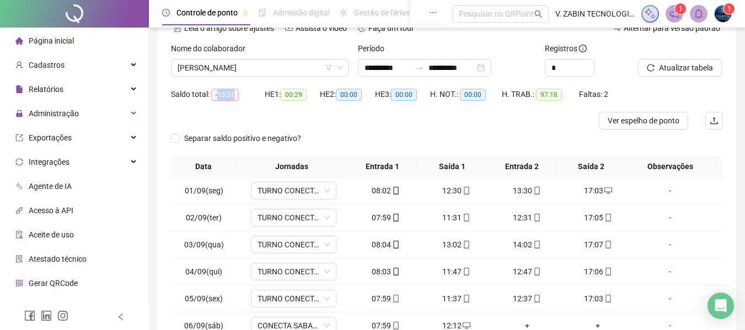
drag, startPoint x: 225, startPoint y: 96, endPoint x: 232, endPoint y: 99, distance: 7.5
click at [235, 99] on span "-15:31" at bounding box center [225, 95] width 28 height 12
drag, startPoint x: 215, startPoint y: 95, endPoint x: 235, endPoint y: 99, distance: 20.1
click at [235, 99] on span "-15:31" at bounding box center [225, 95] width 28 height 12
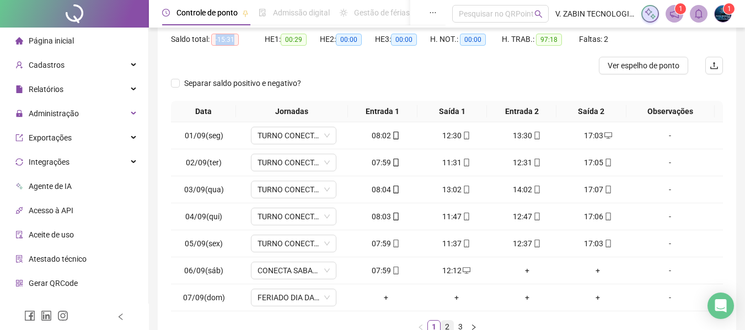
click at [450, 325] on link "2" at bounding box center [447, 327] width 12 height 12
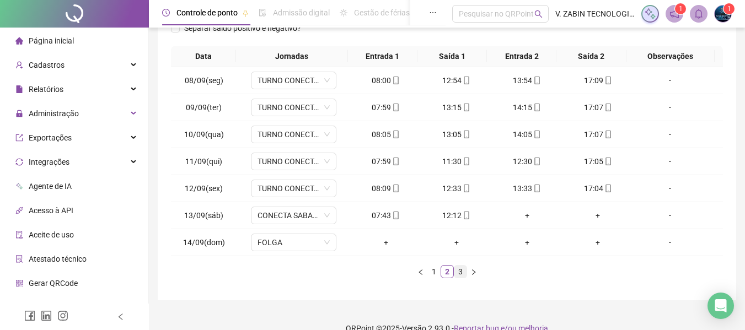
click at [464, 273] on link "3" at bounding box center [460, 272] width 12 height 12
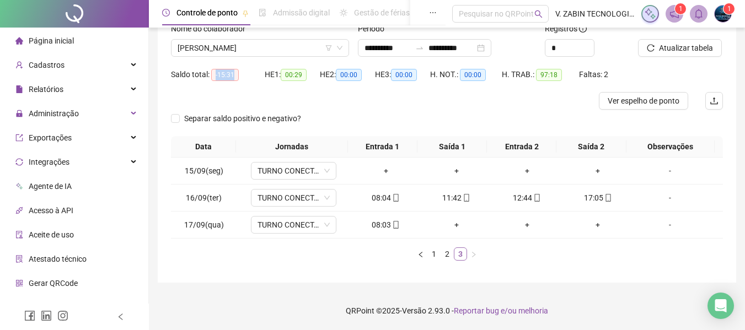
scroll to position [79, 0]
click at [445, 255] on link "2" at bounding box center [447, 254] width 12 height 12
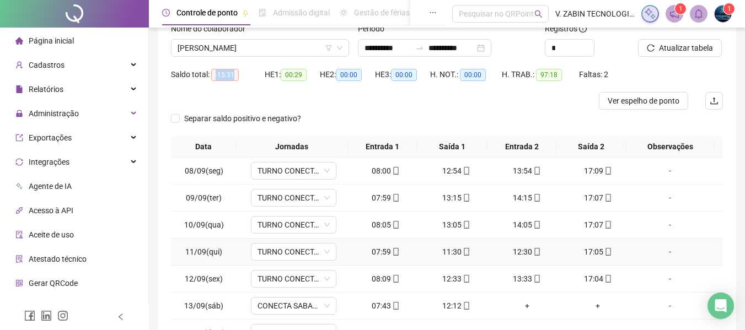
scroll to position [134, 0]
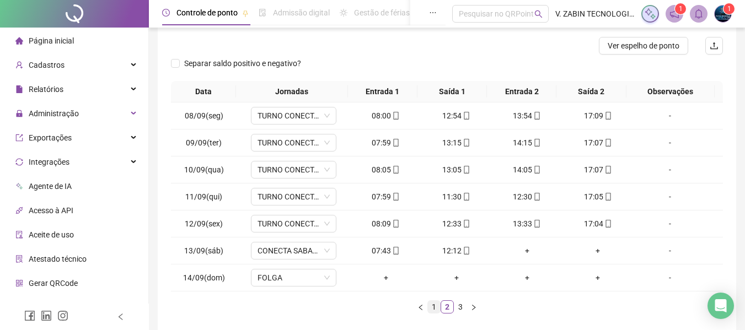
click at [430, 312] on link "1" at bounding box center [434, 307] width 12 height 12
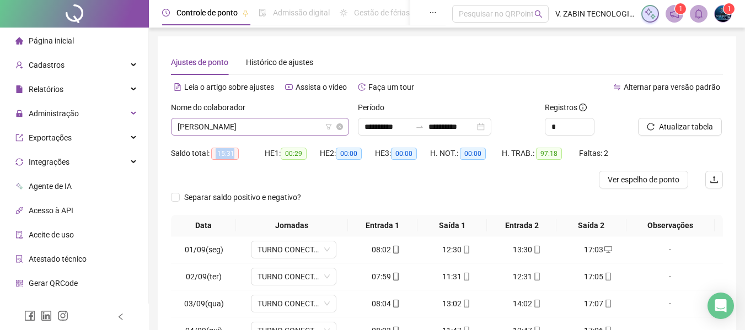
click at [258, 125] on span "[PERSON_NAME]" at bounding box center [259, 126] width 165 height 17
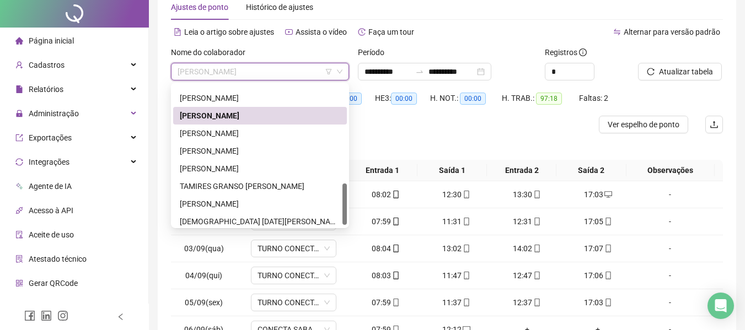
scroll to position [335, 0]
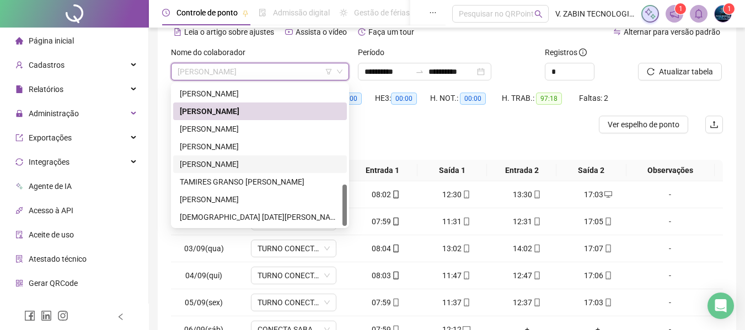
click at [238, 160] on div "[PERSON_NAME]" at bounding box center [260, 164] width 160 height 12
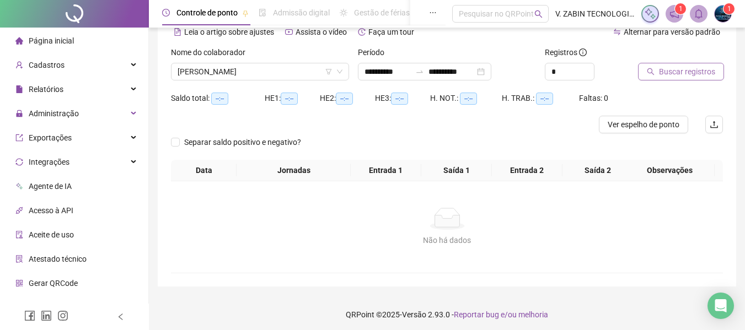
click at [694, 65] on button "Buscar registros" at bounding box center [681, 72] width 86 height 18
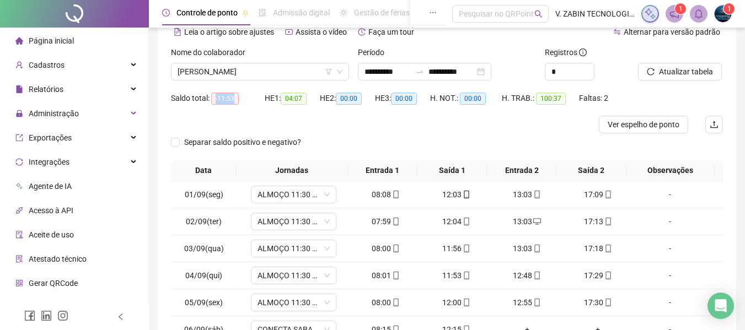
drag, startPoint x: 213, startPoint y: 99, endPoint x: 235, endPoint y: 100, distance: 22.1
click at [235, 100] on span "-11:53" at bounding box center [225, 99] width 28 height 12
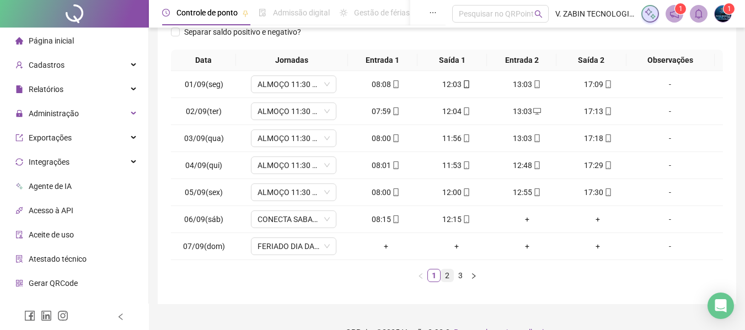
click at [445, 277] on link "2" at bounding box center [447, 275] width 12 height 12
click at [461, 276] on link "3" at bounding box center [460, 275] width 12 height 12
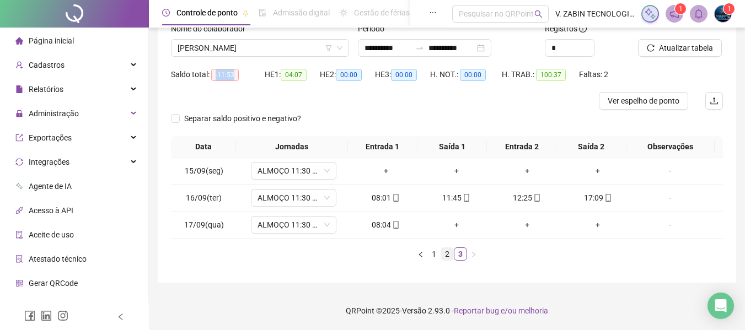
click at [445, 256] on link "2" at bounding box center [447, 254] width 12 height 12
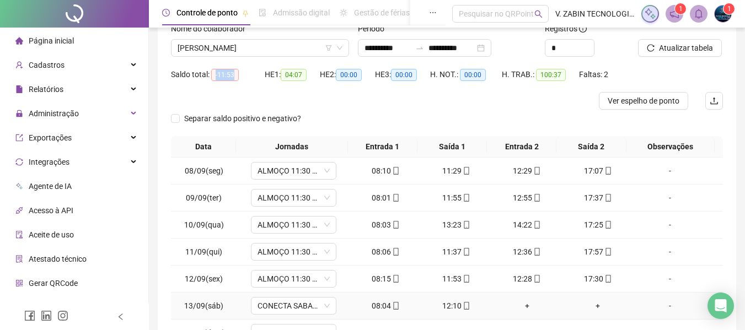
scroll to position [134, 0]
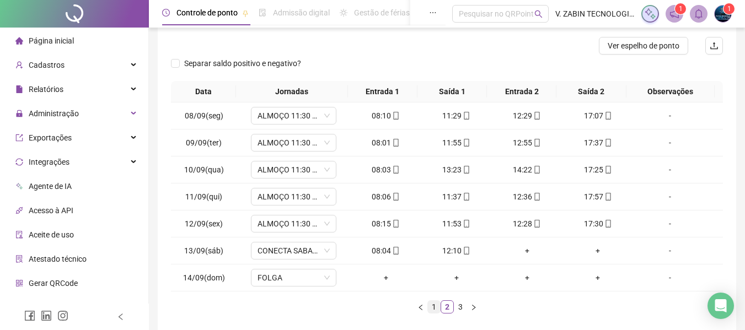
click at [432, 309] on link "1" at bounding box center [434, 307] width 12 height 12
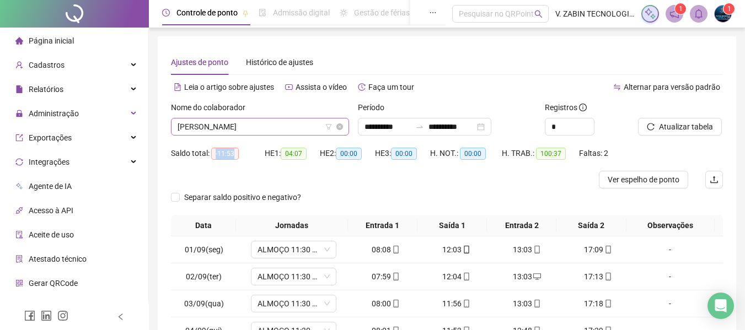
click at [250, 127] on span "[PERSON_NAME]" at bounding box center [259, 126] width 165 height 17
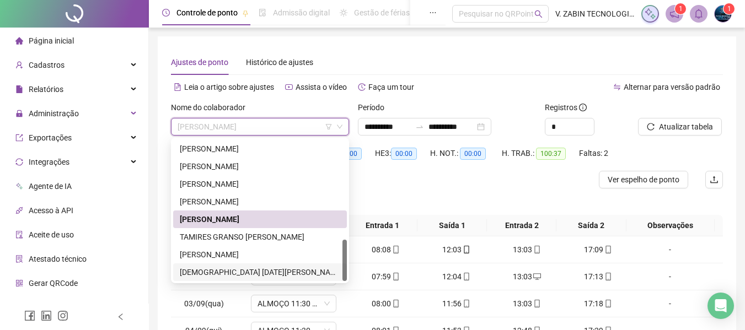
scroll to position [55, 0]
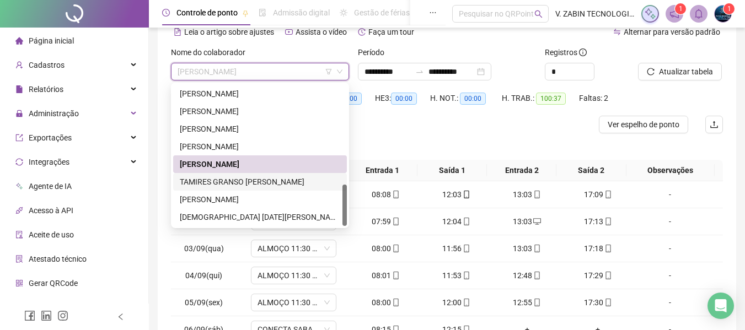
click at [262, 182] on div "TAMIRES GRANSO [PERSON_NAME]" at bounding box center [260, 182] width 160 height 12
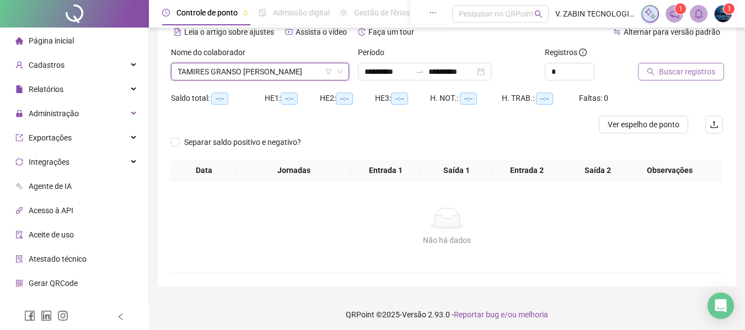
click at [650, 78] on button "Buscar registros" at bounding box center [681, 72] width 86 height 18
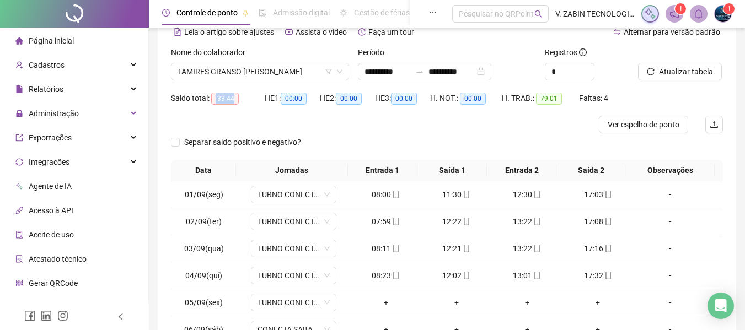
drag, startPoint x: 213, startPoint y: 99, endPoint x: 235, endPoint y: 96, distance: 22.8
click at [235, 96] on span "-33:44" at bounding box center [225, 99] width 28 height 12
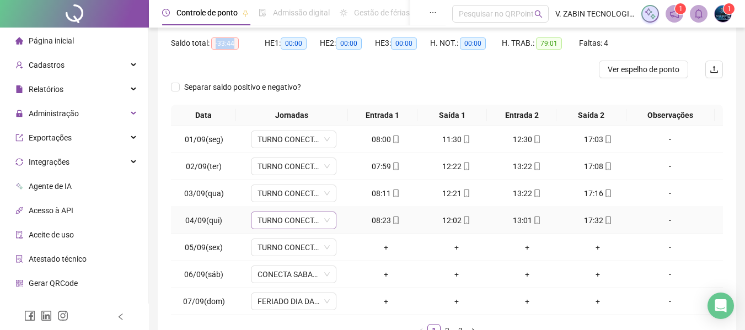
scroll to position [165, 0]
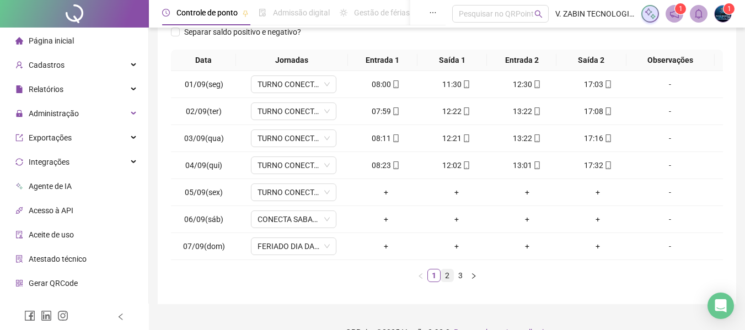
click at [450, 273] on link "2" at bounding box center [447, 275] width 12 height 12
click at [460, 276] on link "3" at bounding box center [460, 275] width 12 height 12
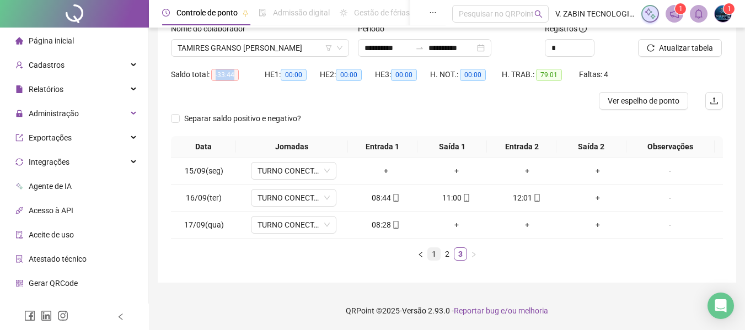
click at [429, 255] on link "1" at bounding box center [434, 254] width 12 height 12
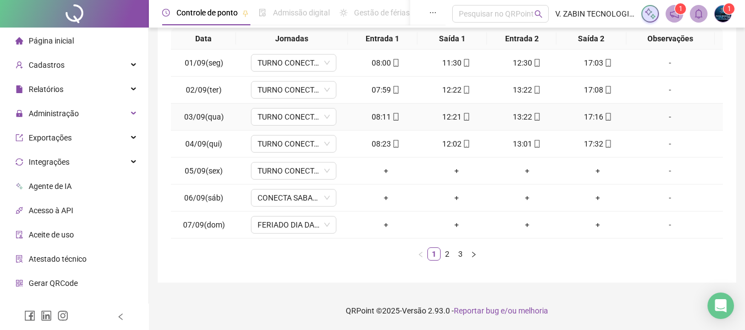
scroll to position [21, 0]
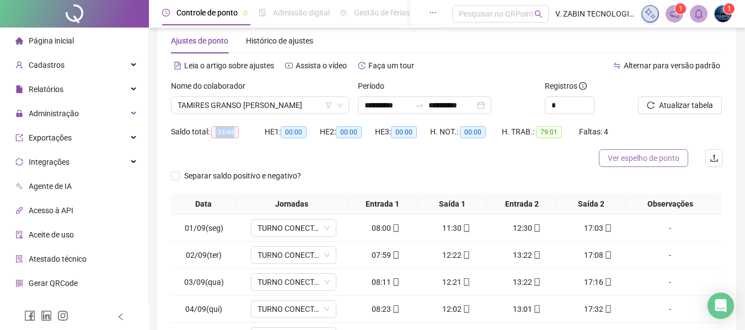
click at [654, 160] on span "Ver espelho de ponto" at bounding box center [643, 158] width 72 height 12
